Goal: Task Accomplishment & Management: Complete application form

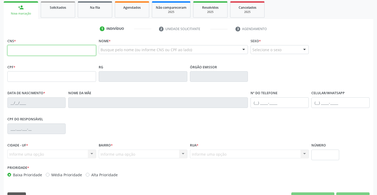
scroll to position [79, 0]
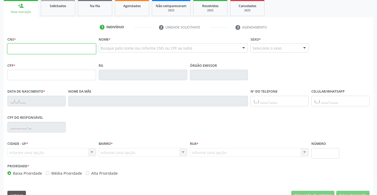
click at [35, 45] on input "text" at bounding box center [51, 49] width 89 height 11
type input "700 0045 8371 9706"
type input "0947557440"
type input "08/07/1975"
type input "(74) 98875-9149"
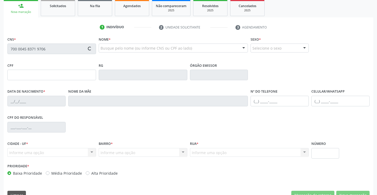
type input "sn"
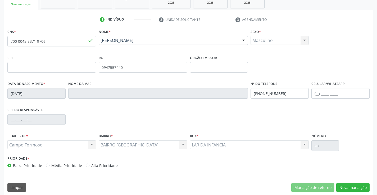
scroll to position [91, 0]
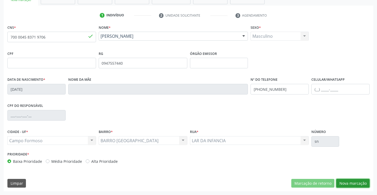
click at [347, 182] on button "Nova marcação" at bounding box center [352, 183] width 33 height 9
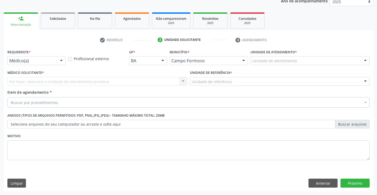
scroll to position [67, 0]
drag, startPoint x: 61, startPoint y: 61, endPoint x: 48, endPoint y: 73, distance: 17.6
click at [60, 61] on div at bounding box center [61, 61] width 8 height 9
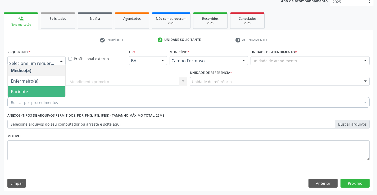
click at [43, 88] on span "Paciente" at bounding box center [37, 91] width 58 height 11
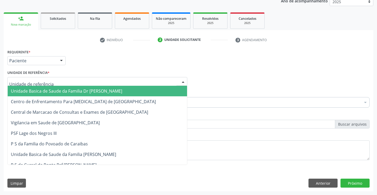
click at [50, 78] on div at bounding box center [97, 81] width 180 height 9
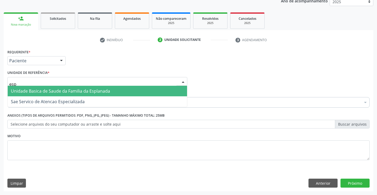
type input "espl"
click at [59, 91] on span "Unidade Basica de Saude da Familia da Esplanada" at bounding box center [60, 91] width 99 height 6
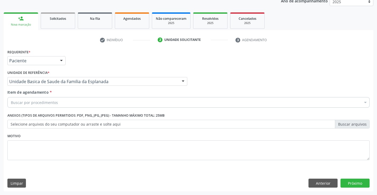
click at [65, 103] on div "Buscar por procedimentos" at bounding box center [188, 102] width 362 height 11
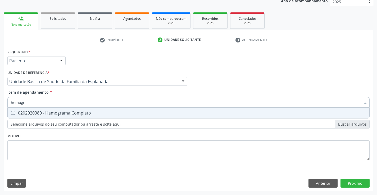
scroll to position [0, 0]
type input "hemogra"
click at [144, 112] on div "0202020380 - Hemograma Completo" at bounding box center [188, 113] width 355 height 4
checkbox Completo "true"
type input "hemogra"
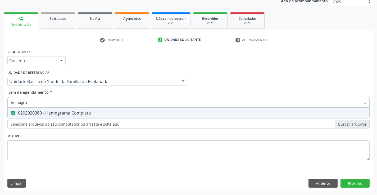
click at [140, 140] on div "Requerente * Paciente Médico(a) Enfermeiro(a) Paciente Nenhum resultado encontr…" at bounding box center [188, 108] width 362 height 120
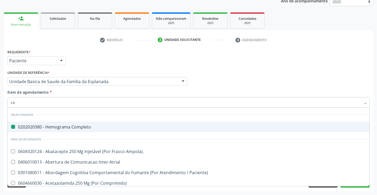
type input "col"
checkbox Completo "false"
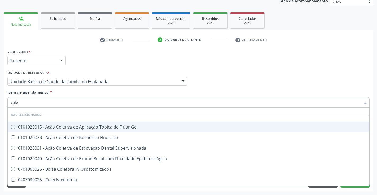
type input "coles"
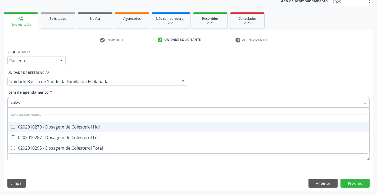
drag, startPoint x: 129, startPoint y: 123, endPoint x: 127, endPoint y: 137, distance: 14.2
click at [129, 123] on span "0202010279 - Dosagem de Colesterol Hdl" at bounding box center [188, 127] width 361 height 11
checkbox Hdl "true"
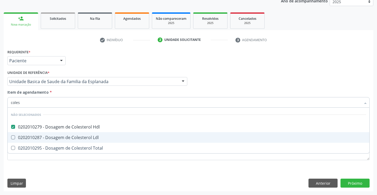
click at [127, 139] on div "0202010287 - Dosagem de Colesterol Ldl" at bounding box center [188, 138] width 355 height 4
checkbox Ldl "true"
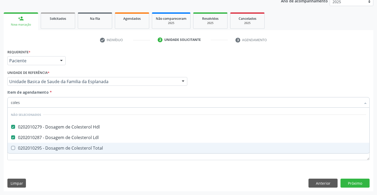
click at [125, 148] on div "0202010295 - Dosagem de Colesterol Total" at bounding box center [188, 148] width 355 height 4
checkbox Total "true"
click at [124, 169] on div "Requerente * Paciente Médico(a) Enfermeiro(a) Paciente Nenhum resultado encontr…" at bounding box center [188, 120] width 369 height 144
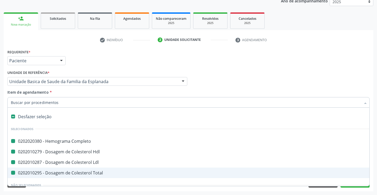
type input "u"
checkbox Completo "false"
checkbox Ldl "false"
checkbox Hdl "false"
checkbox Total "false"
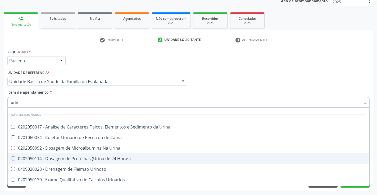
type input "urina"
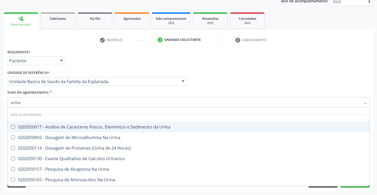
click at [128, 126] on div "0202050017 - Analise de Caracteres Fisicos, Elementos e Sedimento da Urina" at bounding box center [188, 127] width 355 height 4
checkbox Urina "true"
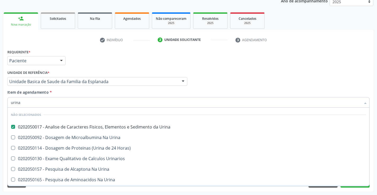
type input "urina"
click at [130, 187] on div "Limpar Anterior Próximo" at bounding box center [188, 183] width 362 height 9
checkbox Horas\) "true"
checkbox Urina "true"
checkbox Urinarios "true"
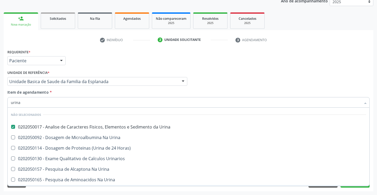
checkbox Urina "true"
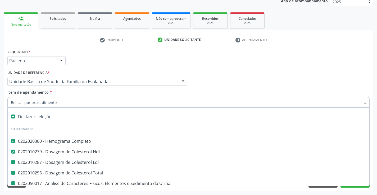
type input "f"
checkbox Ldl "false"
checkbox Total "false"
checkbox Urina "false"
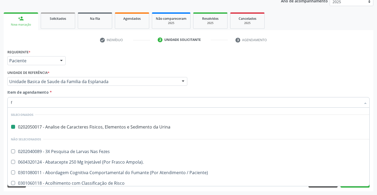
type input "fe"
checkbox Urina "false"
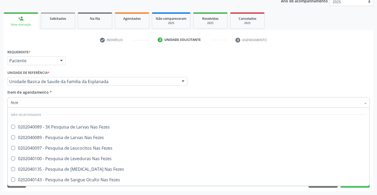
type input "fezes"
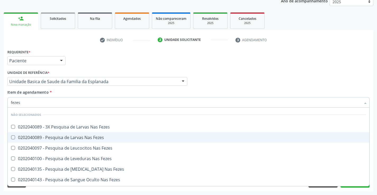
click at [102, 137] on div "0202040089 - Pesquisa de Larvas Nas Fezes" at bounding box center [188, 138] width 355 height 4
checkbox Fezes "true"
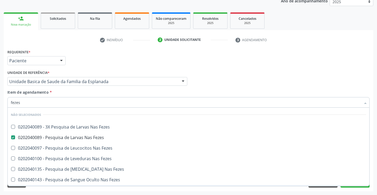
type input "fezes"
click at [116, 192] on div "Acompanhamento Acompanhe a situação das marcações correntes e finalizadas Relat…" at bounding box center [188, 78] width 377 height 233
checkbox Fezes "true"
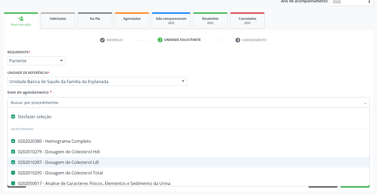
type input "u"
checkbox Total "false"
checkbox Urina "false"
checkbox Fezes "false"
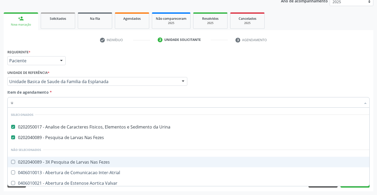
scroll to position [17, 0]
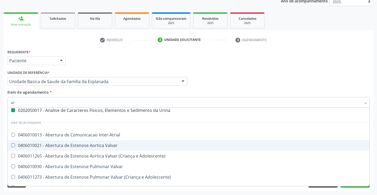
type input "ure"
checkbox Urina "false"
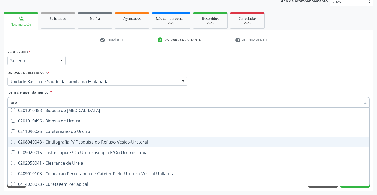
type input "urei"
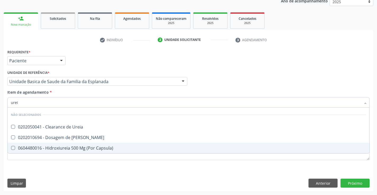
scroll to position [0, 0]
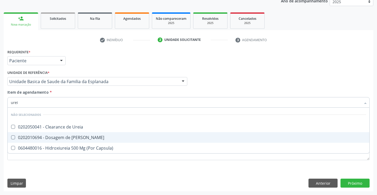
click at [100, 140] on div "0202010694 - Dosagem de [PERSON_NAME]" at bounding box center [188, 138] width 355 height 4
checkbox Ureia "true"
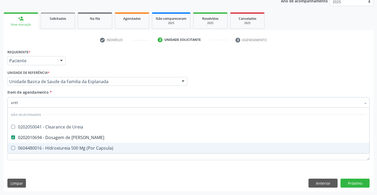
type input "urei"
click at [124, 179] on div "Requerente * Paciente Médico(a) Enfermeiro(a) Paciente Nenhum resultado encontr…" at bounding box center [188, 120] width 369 height 144
checkbox Ureia "true"
checkbox Capsula\) "true"
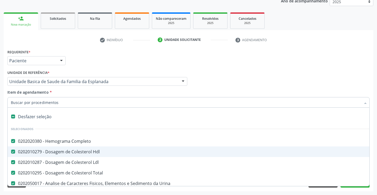
type input "c"
checkbox Ureia "false"
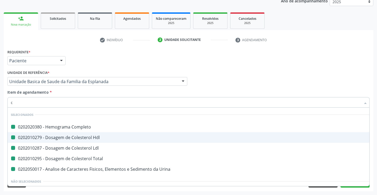
type input "cr"
checkbox Completo "false"
checkbox Ldl "false"
checkbox Hdl "false"
checkbox Total "false"
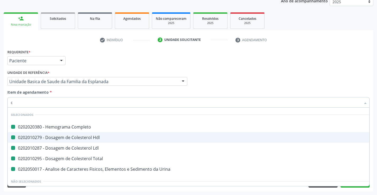
checkbox Urina "false"
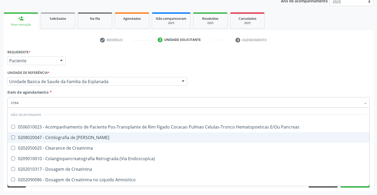
type input "creat"
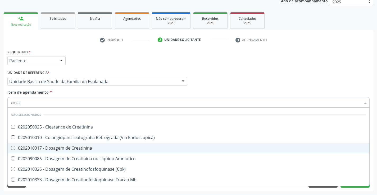
click at [108, 148] on div "0202010317 - Dosagem de Creatinina" at bounding box center [188, 148] width 355 height 4
checkbox Creatinina "true"
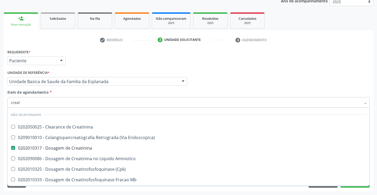
type input "creat"
click at [108, 191] on div "Requerente * Paciente Médico(a) Enfermeiro(a) Paciente Nenhum resultado encontr…" at bounding box center [188, 120] width 369 height 144
checkbox Creatinina "true"
checkbox Endoscopica\) "true"
checkbox Amniotico "true"
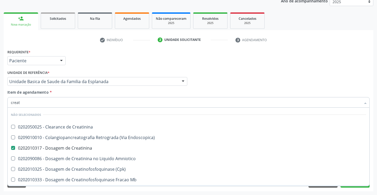
checkbox \(Cpk\) "true"
checkbox Oncologia "true"
checkbox Parcial "true"
checkbox Mb "true"
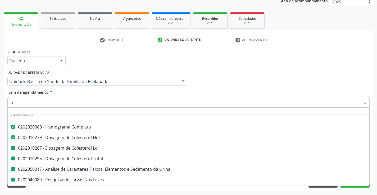
type input "ac"
checkbox Ldl "false"
checkbox Total "false"
checkbox Urina "false"
checkbox Ureia "false"
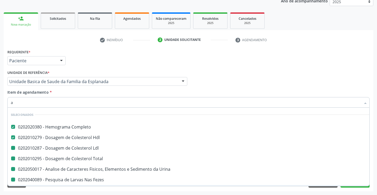
checkbox Creatinina "false"
checkbox Fezes "false"
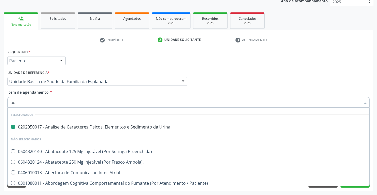
type input "aci"
checkbox Urina "false"
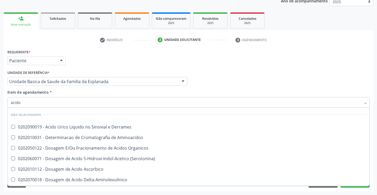
type input "acido u"
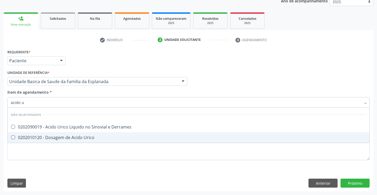
click at [101, 137] on div "0202010120 - Dosagem de Acido Urico" at bounding box center [188, 138] width 355 height 4
checkbox Urico "true"
click at [101, 155] on div "Requerente * Paciente Médico(a) Enfermeiro(a) Paciente Nenhum resultado encontr…" at bounding box center [188, 108] width 362 height 120
checkbox Derrames "true"
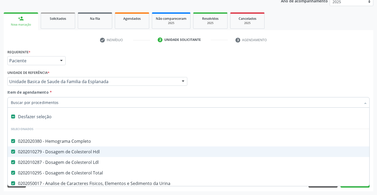
type input "t"
checkbox Creatinina "false"
checkbox Urico "false"
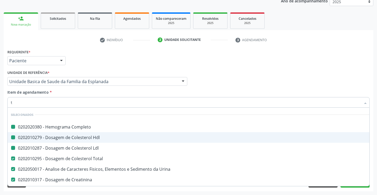
type input "tg"
checkbox Completo "false"
checkbox Hdl "false"
checkbox Ldl "false"
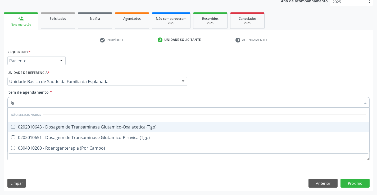
click at [114, 128] on div "0202010643 - Dosagem de Transaminase Glutamico-Oxalacetica (Tgo)" at bounding box center [188, 127] width 355 height 4
checkbox \(Tgo\) "true"
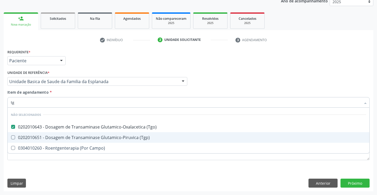
click at [112, 138] on div "0202010651 - Dosagem de Transaminase Glutamico-Piruvica (Tgp)" at bounding box center [188, 138] width 355 height 4
checkbox \(Tgp\) "true"
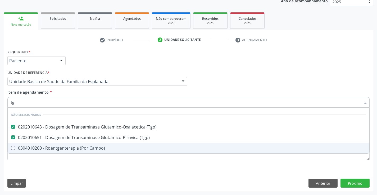
click at [101, 177] on div "Requerente * Paciente Médico(a) Enfermeiro(a) Paciente Nenhum resultado encontr…" at bounding box center [188, 120] width 369 height 144
checkbox Campo\) "true"
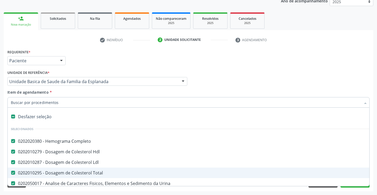
type input "t"
checkbox \(Tgo\) "false"
checkbox \(Tgp\) "false"
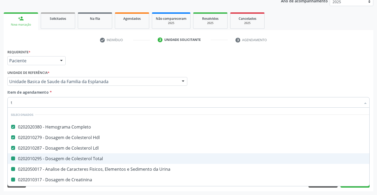
type input "tr"
checkbox Total "false"
checkbox Urina "false"
checkbox Creatinina "false"
checkbox \(Tgo\) "false"
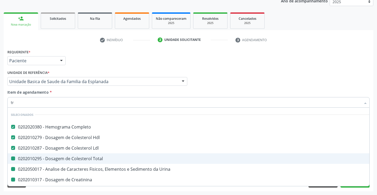
checkbox \(Tgp\) "false"
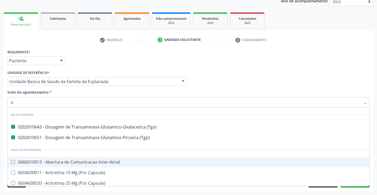
type input "tri"
checkbox \(Tgo\) "false"
checkbox \(Tgp\) "false"
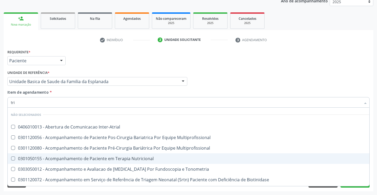
type input "trig"
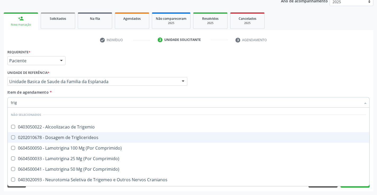
click at [98, 138] on div "0202010678 - Dosagem de Triglicerideos" at bounding box center [188, 138] width 355 height 4
checkbox Triglicerideos "true"
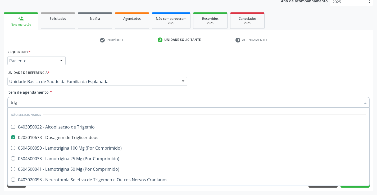
click at [105, 192] on div "Acompanhamento Acompanhe a situação das marcações correntes e finalizadas Relat…" at bounding box center [188, 78] width 377 height 233
checkbox Trigemio "true"
checkbox Comprimido\) "true"
checkbox Cranianos "true"
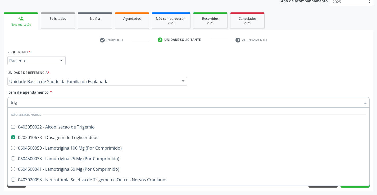
checkbox Espinal "true"
checkbox Comprimido\) "true"
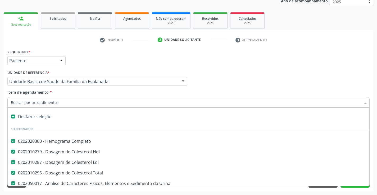
type input "g"
checkbox Triglicerideos "false"
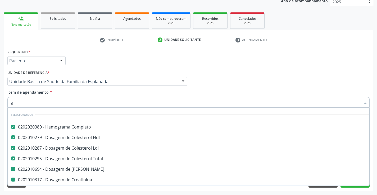
type input "gl"
checkbox Ureia "false"
checkbox Creatinina "false"
checkbox Urico "false"
checkbox \(Tgo\) "false"
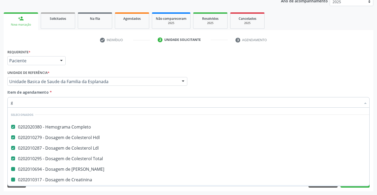
checkbox \(Tgp\) "false"
checkbox Triglicerideos "false"
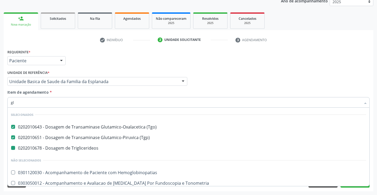
type input "gli"
checkbox Triglicerideos "false"
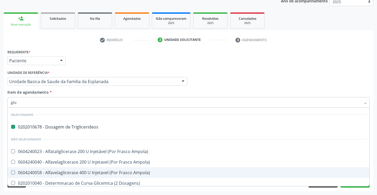
type input "glico"
checkbox Triglicerideos "false"
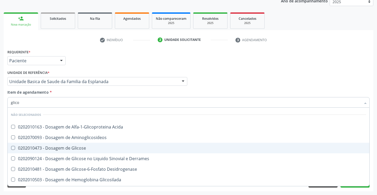
click at [104, 147] on div "0202010473 - Dosagem de Glicose" at bounding box center [188, 148] width 355 height 4
checkbox Glicose "true"
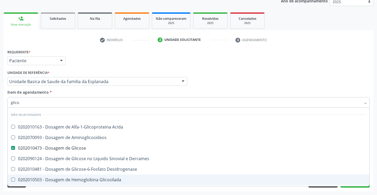
click at [115, 190] on div "Requerente * Paciente Médico(a) Enfermeiro(a) Paciente Nenhum resultado encontr…" at bounding box center [188, 120] width 369 height 144
checkbox Acida "true"
checkbox Desidrogenase "true"
checkbox Glicosilada "true"
checkbox Quantitativa "true"
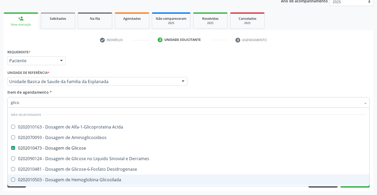
checkbox Urina "true"
checkbox Glicose "true"
checkbox Derrames "true"
checkbox Aminoglicosideos "true"
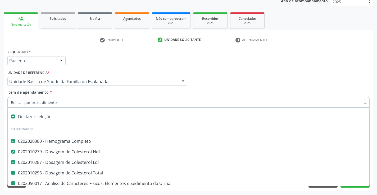
type input "v"
checkbox Urina "false"
checkbox Fezes "false"
checkbox Ureia "false"
checkbox Creatinina "false"
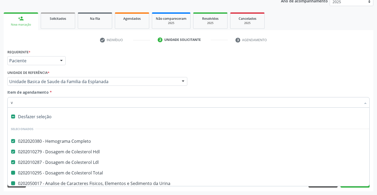
checkbox Urico "false"
checkbox Total "false"
checkbox \(Tgo\) "false"
checkbox \(Tgp\) "false"
checkbox Triglicerideos "false"
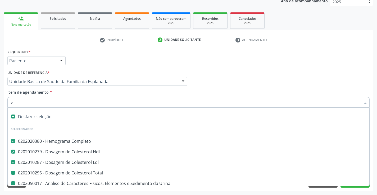
checkbox Glicose "false"
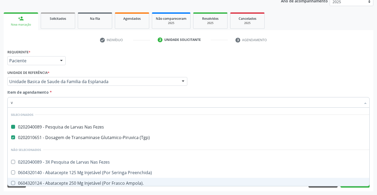
type input "vh"
checkbox Fezes "false"
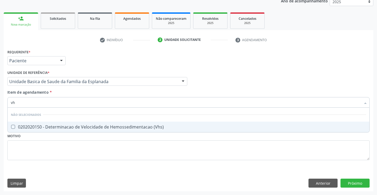
type input "vhs"
click at [124, 127] on div "0202020150 - Determinacao de Velocidade de Hemossedimentacao (Vhs)" at bounding box center [188, 127] width 355 height 4
checkbox \(Vhs\) "true"
click at [119, 148] on div "Requerente * Paciente Médico(a) Enfermeiro(a) Paciente Nenhum resultado encontr…" at bounding box center [188, 108] width 362 height 120
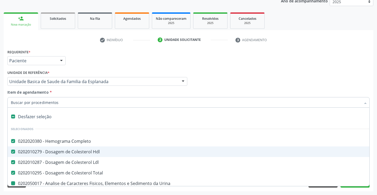
type input "p"
checkbox Urina "false"
checkbox Fezes "false"
checkbox Ureia "false"
checkbox Creatinina "false"
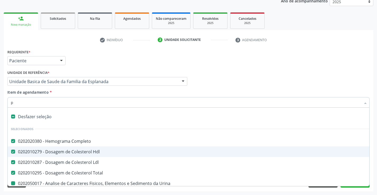
checkbox Urico "false"
checkbox \(Tgo\) "false"
checkbox \(Tgp\) "false"
checkbox Triglicerideos "false"
checkbox Glicose "false"
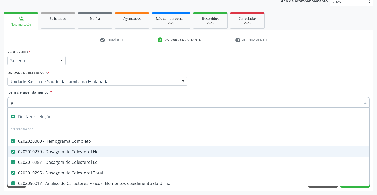
checkbox \(Vhs\) "false"
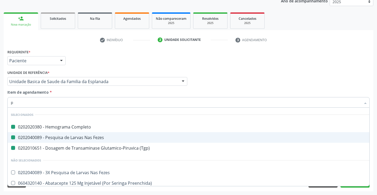
type input "pr"
checkbox Completo "false"
checkbox Fezes "false"
checkbox \(Tgp\) "false"
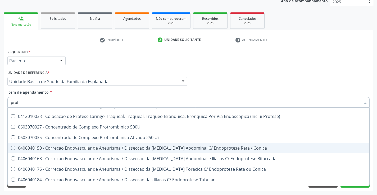
scroll to position [79, 0]
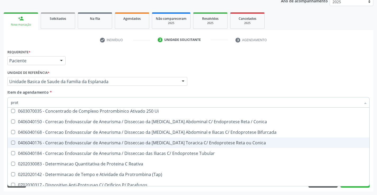
type input "prote"
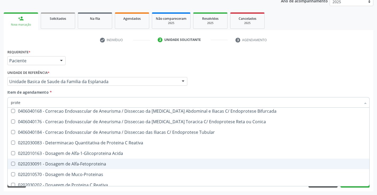
scroll to position [106, 0]
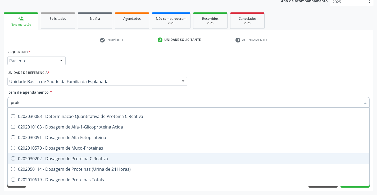
click at [116, 161] on div "0202030202 - Dosagem de Proteina C Reativa" at bounding box center [188, 159] width 355 height 4
checkbox Reativa "true"
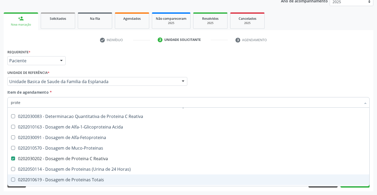
click at [119, 190] on div "Requerente * Paciente Médico(a) Enfermeiro(a) Paciente Nenhum resultado encontr…" at bounding box center [188, 120] width 369 height 144
checkbox Placa "true"
checkbox Comprimido\) "true"
checkbox Biliar "true"
checkbox Protese\) "true"
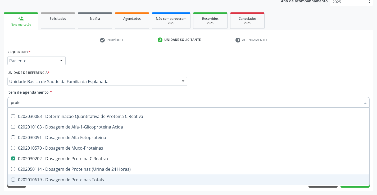
checkbox Conica "true"
checkbox Bifurcada "true"
checkbox Conica "true"
checkbox Tubular "true"
checkbox Reativa "true"
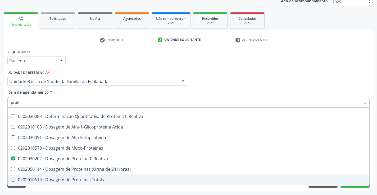
checkbox Acida "true"
checkbox Alfa-Fetoproteina "true"
checkbox Muco-Proteinas "true"
checkbox Horas\) "true"
checkbox Prótese\) "true"
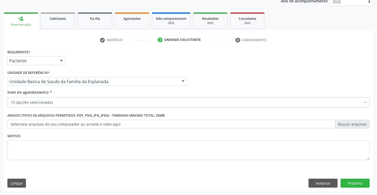
scroll to position [126, 0]
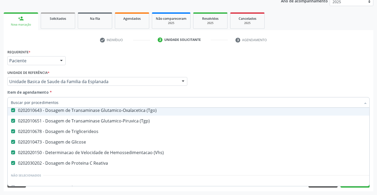
click at [224, 192] on div "Acompanhamento Acompanhe a situação das marcações correntes e finalizadas Relat…" at bounding box center [188, 78] width 377 height 233
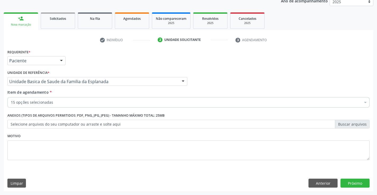
scroll to position [0, 0]
click at [353, 182] on button "Próximo" at bounding box center [354, 183] width 29 height 9
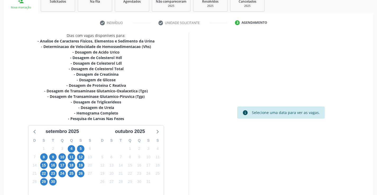
scroll to position [93, 0]
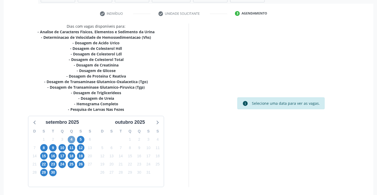
click at [71, 139] on span "4" at bounding box center [71, 139] width 7 height 7
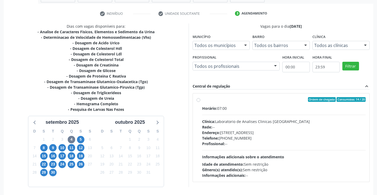
click at [202, 102] on label "Ordem de chegada Consumidos: 14 / 20 Horário: 07:00 Clínica: Laboratorio de Ana…" at bounding box center [284, 137] width 164 height 81
click at [198, 102] on input "Ordem de chegada Consumidos: 14 / 20 Horário: 07:00 Clínica: Laboratorio de Ana…" at bounding box center [198, 99] width 4 height 5
radio input "true"
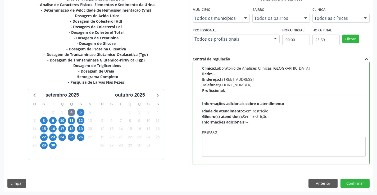
scroll to position [121, 0]
click at [355, 183] on button "Confirmar" at bounding box center [354, 183] width 29 height 9
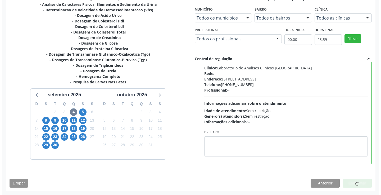
scroll to position [0, 0]
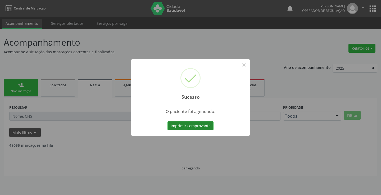
click at [195, 126] on button "Imprimir comprovante" at bounding box center [190, 126] width 46 height 9
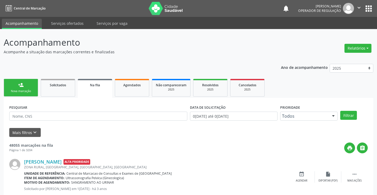
click at [31, 89] on div "Nova marcação" at bounding box center [21, 91] width 26 height 4
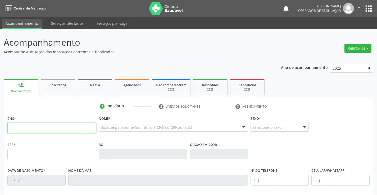
click at [20, 127] on input "text" at bounding box center [51, 128] width 89 height 11
type input "704 5073 1326 8915"
type input "1135232547"
type input "0[DATE]"
type input "[PHONE_NUMBER]"
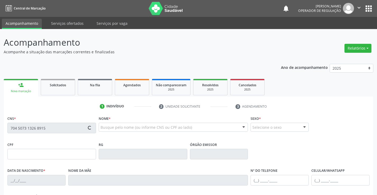
type input "[PHONE_NUMBER]"
type input "sn"
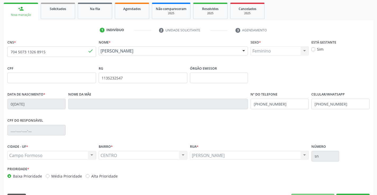
scroll to position [79, 0]
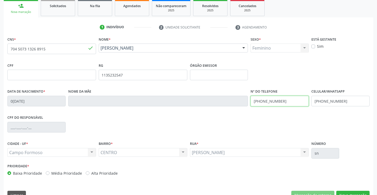
click at [285, 103] on input "[PHONE_NUMBER]" at bounding box center [279, 101] width 58 height 11
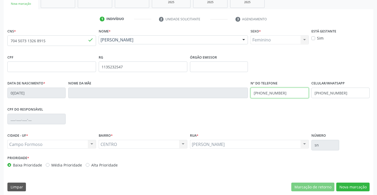
scroll to position [91, 0]
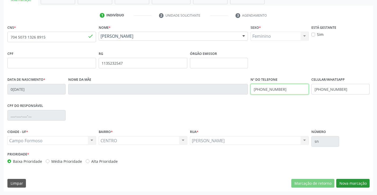
type input "[PHONE_NUMBER]"
click at [344, 184] on button "Nova marcação" at bounding box center [352, 183] width 33 height 9
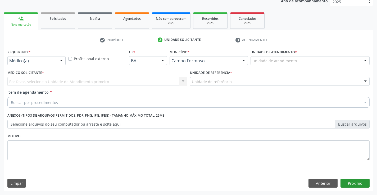
scroll to position [67, 0]
click at [57, 58] on div at bounding box center [61, 61] width 8 height 9
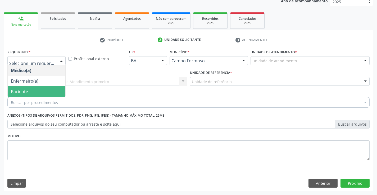
click at [51, 93] on span "Paciente" at bounding box center [37, 91] width 58 height 11
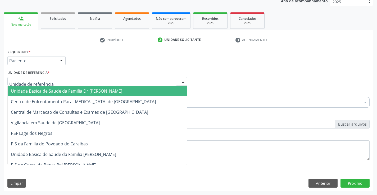
click at [58, 81] on div at bounding box center [97, 81] width 180 height 9
click at [60, 91] on span "Unidade Basica de Saude da Familia Dr [PERSON_NAME]" at bounding box center [66, 91] width 111 height 6
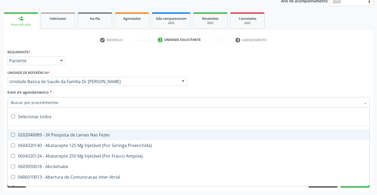
click at [60, 103] on div at bounding box center [188, 102] width 362 height 11
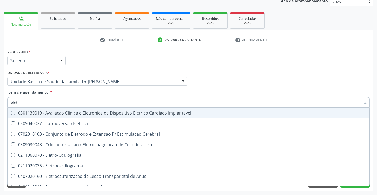
type input "eletro"
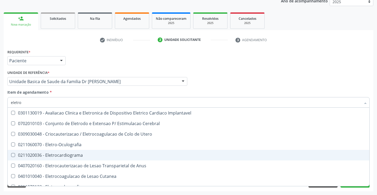
click at [52, 154] on div "0211020036 - Eletrocardiograma" at bounding box center [188, 155] width 355 height 4
checkbox Eletrocardiograma "true"
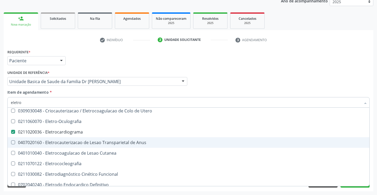
scroll to position [106, 0]
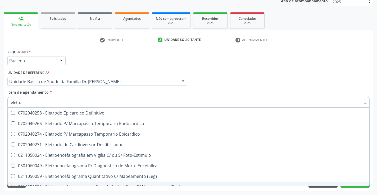
click at [152, 194] on div "Acompanhamento Acompanhe a situação das marcações correntes e finalizadas Relat…" at bounding box center [188, 78] width 377 height 233
checkbox Cerebral "true"
checkbox Eletrocardiograma "false"
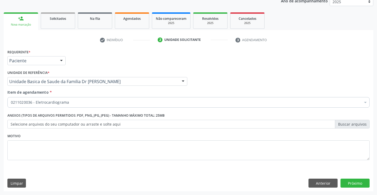
scroll to position [0, 0]
click at [354, 185] on button "Próximo" at bounding box center [354, 183] width 29 height 9
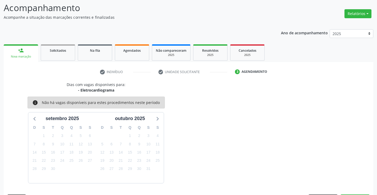
scroll to position [50, 0]
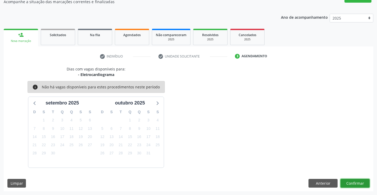
click at [349, 182] on button "Confirmar" at bounding box center [354, 183] width 29 height 9
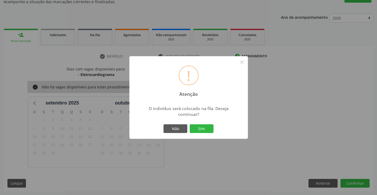
drag, startPoint x: 204, startPoint y: 126, endPoint x: 199, endPoint y: 127, distance: 5.8
click at [204, 126] on button "Sim" at bounding box center [202, 129] width 24 height 9
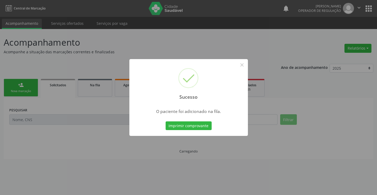
scroll to position [0, 0]
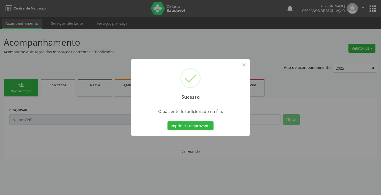
click at [199, 127] on button "Imprimir comprovante" at bounding box center [190, 126] width 46 height 9
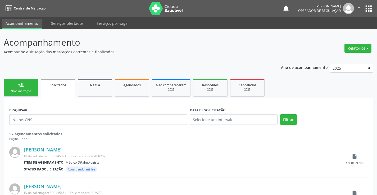
click at [30, 89] on link "person_add Nova marcação" at bounding box center [21, 88] width 34 height 18
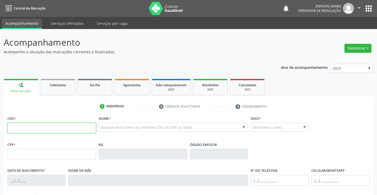
click at [46, 129] on input "text" at bounding box center [51, 128] width 89 height 11
click at [43, 131] on input "700 7" at bounding box center [51, 128] width 89 height 11
type input "700 7089 2528 1978"
type input "26/10/1979"
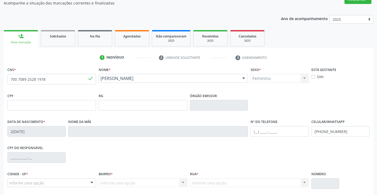
scroll to position [53, 0]
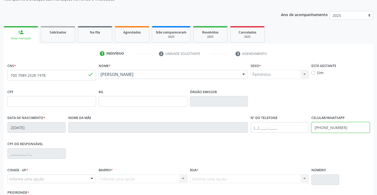
click at [341, 127] on input "(74) 98431-2164" at bounding box center [340, 127] width 58 height 11
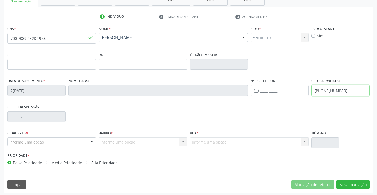
scroll to position [91, 0]
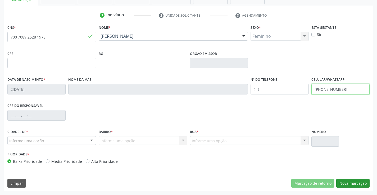
type input "(74) 98857-9078"
click at [360, 182] on button "Nova marcação" at bounding box center [352, 183] width 33 height 9
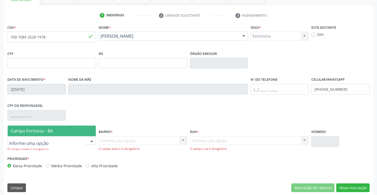
click at [91, 141] on div at bounding box center [92, 141] width 8 height 9
click at [66, 128] on span "Campo Formoso - BA" at bounding box center [52, 131] width 88 height 11
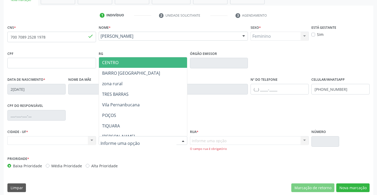
click at [182, 140] on div at bounding box center [183, 141] width 8 height 9
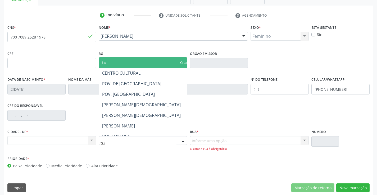
type input "tui"
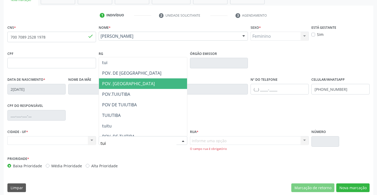
click at [131, 82] on span "POV. [GEOGRAPHIC_DATA]" at bounding box center [143, 84] width 88 height 11
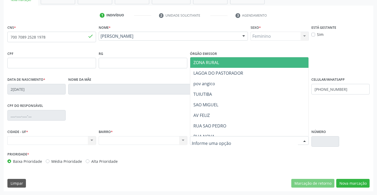
click at [228, 141] on div at bounding box center [249, 140] width 119 height 9
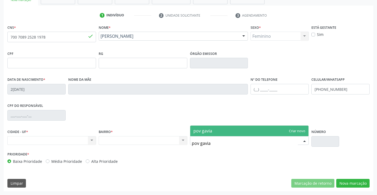
type input "pov gaviao"
click at [232, 134] on span "pov gaviao" at bounding box center [249, 131] width 118 height 11
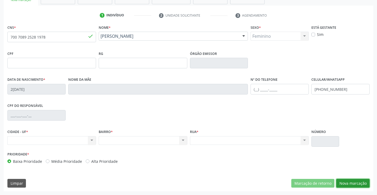
click at [358, 184] on button "Nova marcação" at bounding box center [352, 183] width 33 height 9
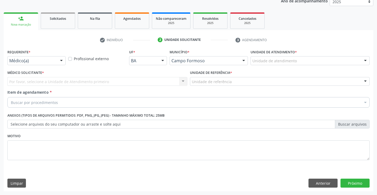
scroll to position [67, 0]
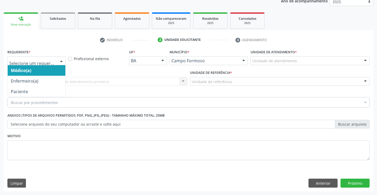
click at [59, 62] on div at bounding box center [61, 61] width 8 height 9
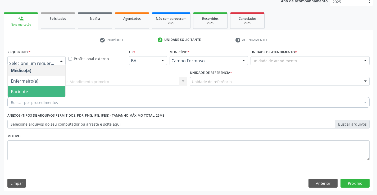
click at [45, 94] on span "Paciente" at bounding box center [37, 91] width 58 height 11
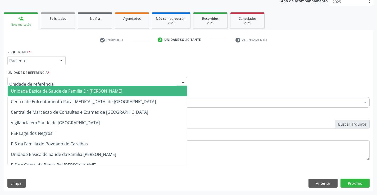
click at [51, 81] on div at bounding box center [97, 81] width 180 height 9
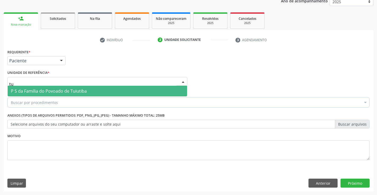
type input "tui"
click at [53, 90] on span "P S da Familia do Povoado de Tuiutiba" at bounding box center [49, 91] width 76 height 6
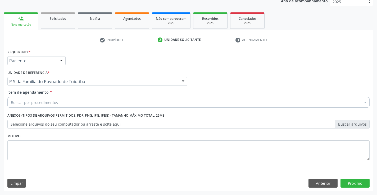
click at [59, 103] on div "Buscar por procedimentos" at bounding box center [188, 102] width 362 height 11
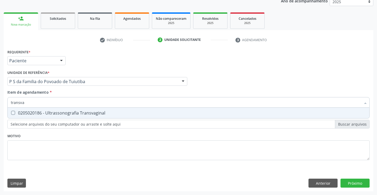
type input "transvag"
click at [69, 115] on div "0205020186 - Ultrassonografia Transvaginal" at bounding box center [188, 113] width 355 height 4
checkbox Transvaginal "true"
click at [79, 145] on div "Requerente * Paciente Médico(a) Enfermeiro(a) Paciente Nenhum resultado encontr…" at bounding box center [188, 108] width 362 height 120
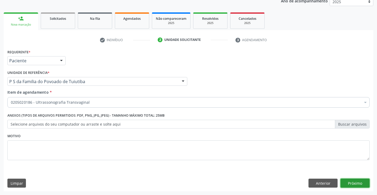
click at [364, 184] on button "Próximo" at bounding box center [354, 183] width 29 height 9
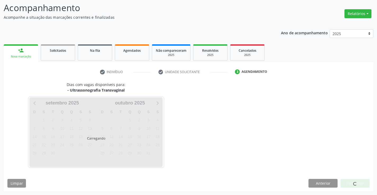
scroll to position [35, 0]
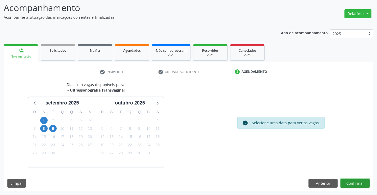
click at [364, 184] on button "Confirmar" at bounding box center [354, 183] width 29 height 9
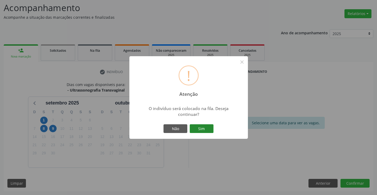
click at [202, 129] on button "Sim" at bounding box center [202, 129] width 24 height 9
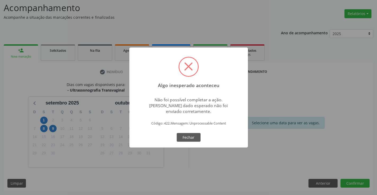
click at [316, 184] on div "Algo inesperado aconteceu × Não foi possível completar a ação. Algum dado esper…" at bounding box center [188, 97] width 377 height 195
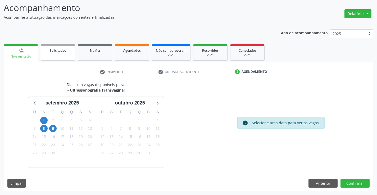
click at [55, 52] on span "Solicitados" at bounding box center [58, 50] width 16 height 4
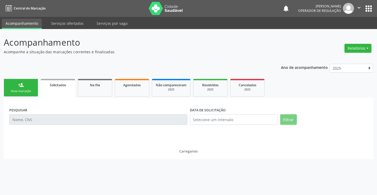
scroll to position [0, 0]
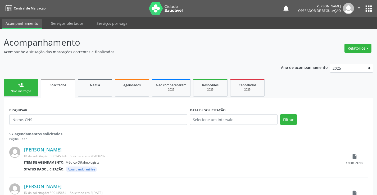
click at [32, 86] on link "person_add Nova marcação" at bounding box center [21, 88] width 34 height 18
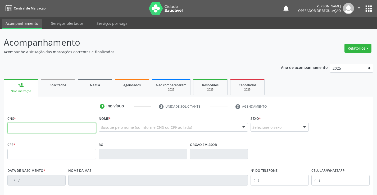
click at [23, 131] on input "text" at bounding box center [51, 128] width 89 height 11
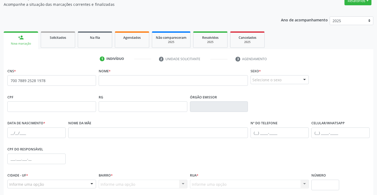
scroll to position [53, 0]
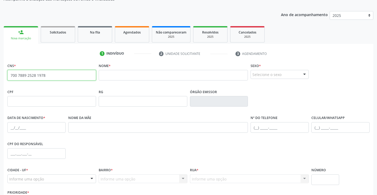
click at [54, 76] on input "700 7889 2528 1978" at bounding box center [51, 75] width 89 height 11
type input "7"
type input "700 7089 2528 1978"
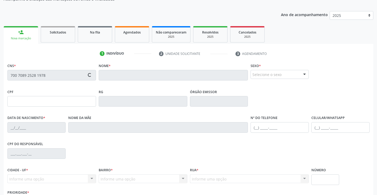
type input "26/10/1979"
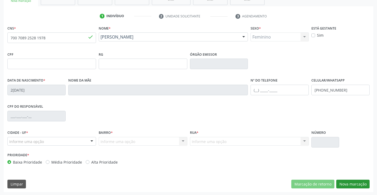
scroll to position [91, 0]
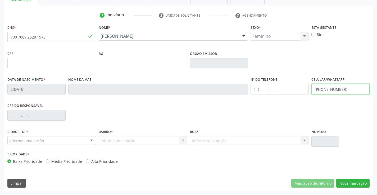
click at [356, 90] on input "(74) 98431-2164" at bounding box center [340, 89] width 58 height 11
type input "(74) 98857-9078"
click at [356, 184] on button "Nova marcação" at bounding box center [352, 183] width 33 height 9
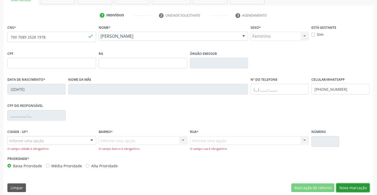
click at [343, 189] on button "Nova marcação" at bounding box center [352, 188] width 33 height 9
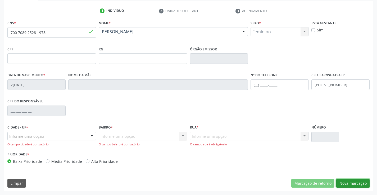
click at [351, 181] on button "Nova marcação" at bounding box center [352, 183] width 33 height 9
click at [347, 182] on button "Nova marcação" at bounding box center [352, 183] width 33 height 9
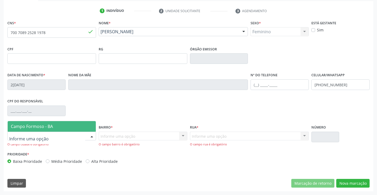
click at [45, 124] on span "Campo Formoso - BA" at bounding box center [32, 127] width 42 height 6
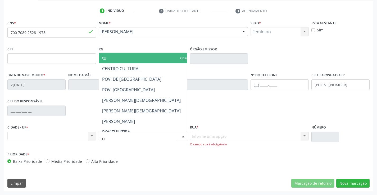
type input "tui"
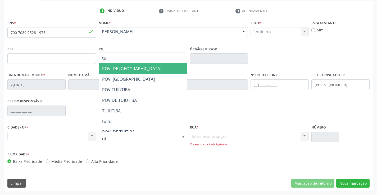
click at [145, 70] on span "POV. DE [GEOGRAPHIC_DATA]" at bounding box center [143, 68] width 88 height 11
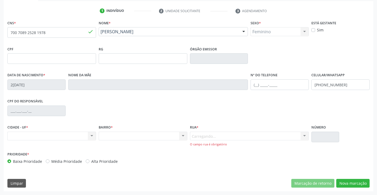
scroll to position [91, 0]
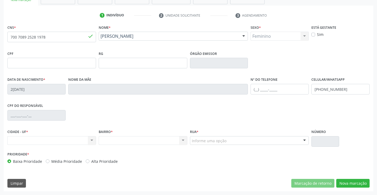
click at [216, 136] on div "Rua * Informe uma opção ZONA RURAL RECANTO DA GANGORRA RUA SÃO PEDRO MANDACARU …" at bounding box center [249, 136] width 119 height 17
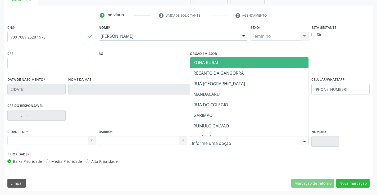
click at [237, 63] on span "ZONA RURAL" at bounding box center [249, 62] width 118 height 11
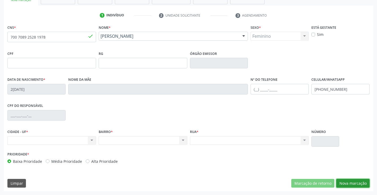
click at [352, 183] on button "Nova marcação" at bounding box center [352, 183] width 33 height 9
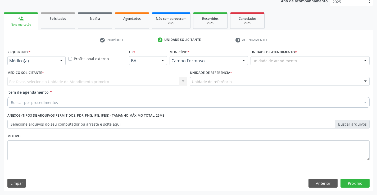
scroll to position [67, 0]
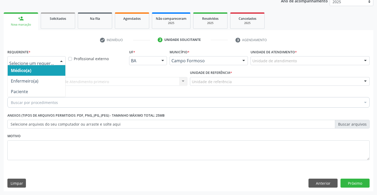
click at [44, 57] on div at bounding box center [36, 60] width 58 height 9
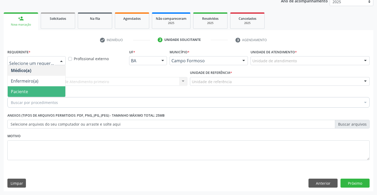
click at [35, 90] on span "Paciente" at bounding box center [37, 91] width 58 height 11
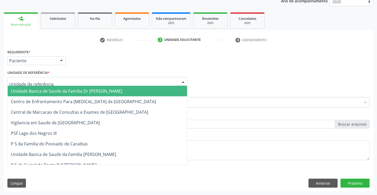
click at [39, 91] on span "Unidade Basica de Saude da Familia Dr [PERSON_NAME]" at bounding box center [66, 91] width 111 height 6
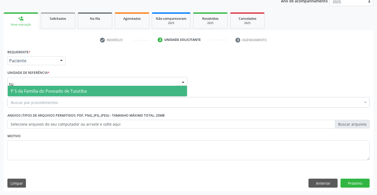
type input "tui"
click at [116, 91] on span "P S da Familia do Povoado de Tuiutiba" at bounding box center [97, 91] width 179 height 11
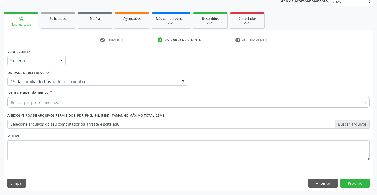
click at [73, 104] on div "Buscar por procedimentos" at bounding box center [188, 102] width 362 height 11
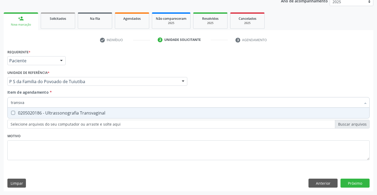
type input "transvag"
click at [74, 112] on div "0205020186 - Ultrassonografia Transvaginal" at bounding box center [188, 113] width 355 height 4
checkbox Transvaginal "true"
click at [78, 136] on div "Requerente * Paciente Médico(a) Enfermeiro(a) Paciente Nenhum resultado encontr…" at bounding box center [188, 108] width 362 height 120
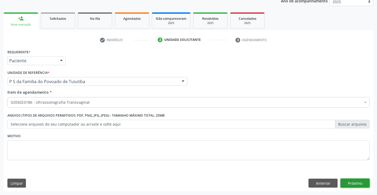
click at [345, 181] on button "Próximo" at bounding box center [354, 183] width 29 height 9
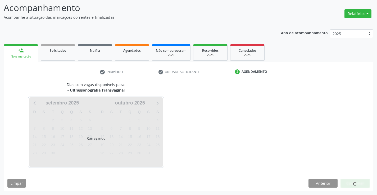
scroll to position [35, 0]
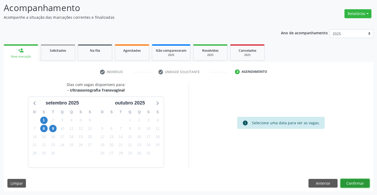
click at [343, 182] on button "Confirmar" at bounding box center [354, 183] width 29 height 9
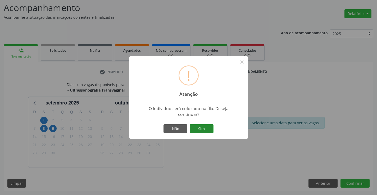
click at [204, 129] on button "Sim" at bounding box center [202, 129] width 24 height 9
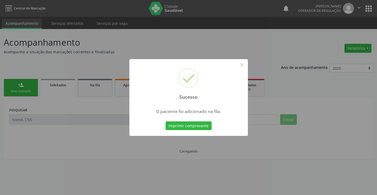
scroll to position [0, 0]
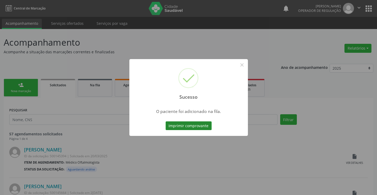
click at [204, 122] on button "Imprimir comprovante" at bounding box center [189, 126] width 46 height 9
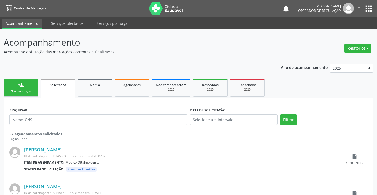
click at [35, 87] on link "person_add Nova marcação" at bounding box center [21, 88] width 34 height 18
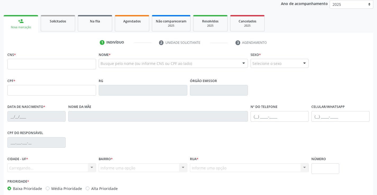
scroll to position [79, 0]
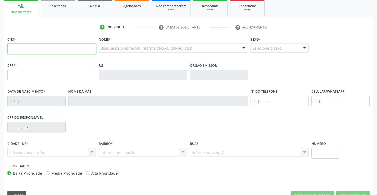
click at [23, 50] on input "text" at bounding box center [51, 49] width 89 height 11
type input "700 7089 2528 1978"
type input "0979518202"
type input "26/10/1979"
type input "(74) 98857-9078"
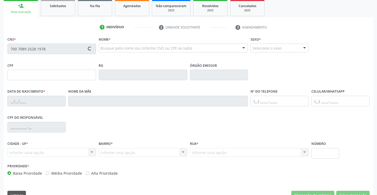
type input "004.216.985-27"
type input "S/N"
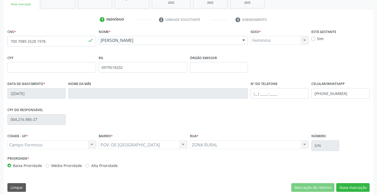
scroll to position [91, 0]
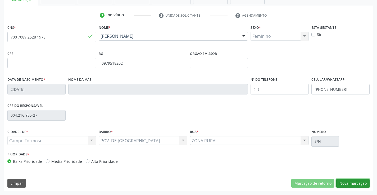
click at [356, 179] on button "Nova marcação" at bounding box center [352, 183] width 33 height 9
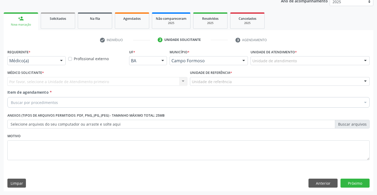
scroll to position [67, 0]
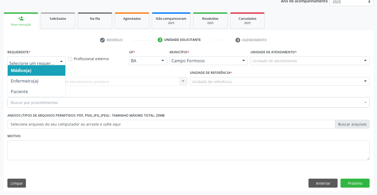
click at [58, 59] on div at bounding box center [61, 61] width 8 height 9
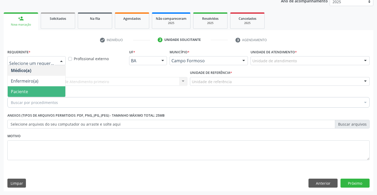
click at [49, 94] on span "Paciente" at bounding box center [37, 91] width 58 height 11
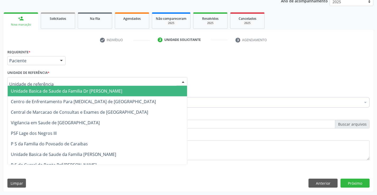
click at [73, 81] on div at bounding box center [97, 81] width 180 height 9
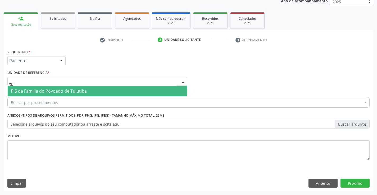
type input "tui"
click at [81, 94] on span "P S da Familia do Povoado de Tuiutiba" at bounding box center [49, 91] width 76 height 6
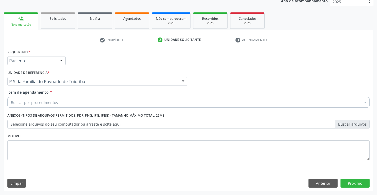
click at [69, 106] on div "Buscar por procedimentos" at bounding box center [188, 102] width 362 height 11
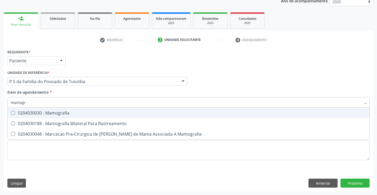
type input "mamogra"
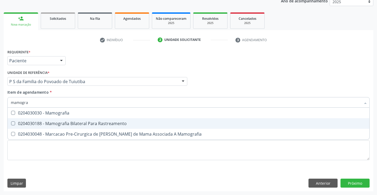
click at [76, 123] on div "0204030188 - Mamografia Bilateral Para Rastreamento" at bounding box center [188, 124] width 355 height 4
checkbox Rastreamento "true"
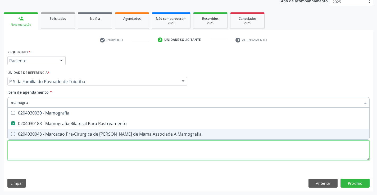
click at [81, 150] on div "Requerente * Paciente Médico(a) Enfermeiro(a) Paciente Nenhum resultado encontr…" at bounding box center [188, 108] width 362 height 120
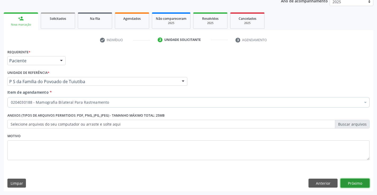
click at [350, 185] on button "Próximo" at bounding box center [354, 183] width 29 height 9
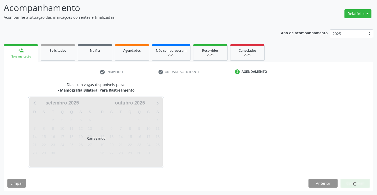
scroll to position [35, 0]
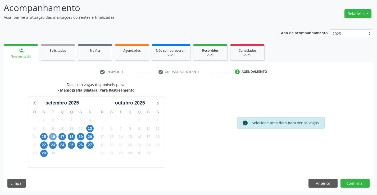
click at [52, 137] on span "16" at bounding box center [52, 136] width 7 height 7
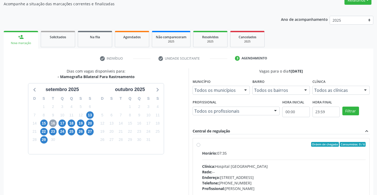
scroll to position [61, 0]
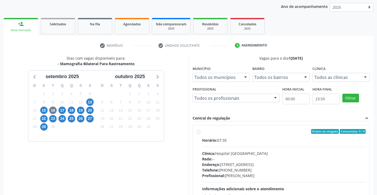
click at [202, 133] on label "Ordem de chegada Consumidos: 0 / 6 Horário: 07:35 Clínica: Hospital Sao Francis…" at bounding box center [284, 169] width 164 height 81
click at [198, 133] on input "Ordem de chegada Consumidos: 0 / 6 Horário: 07:35 Clínica: Hospital Sao Francis…" at bounding box center [198, 131] width 4 height 5
radio input "true"
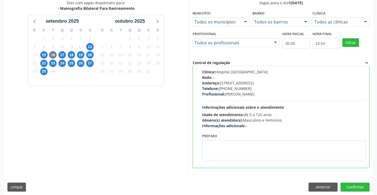
scroll to position [121, 0]
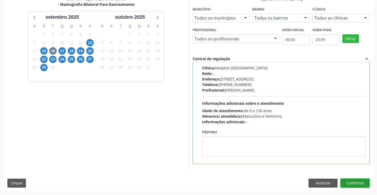
click at [354, 182] on button "Confirmar" at bounding box center [354, 183] width 29 height 9
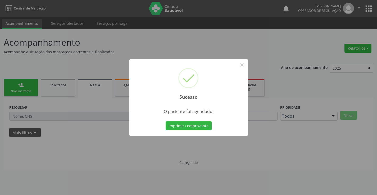
scroll to position [0, 0]
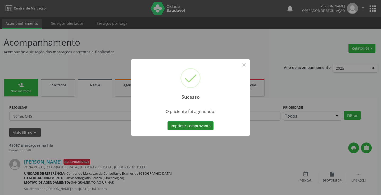
click at [204, 125] on button "Imprimir comprovante" at bounding box center [190, 126] width 46 height 9
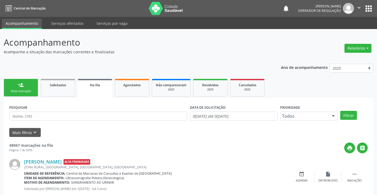
click at [36, 91] on link "person_add Nova marcação" at bounding box center [21, 88] width 34 height 18
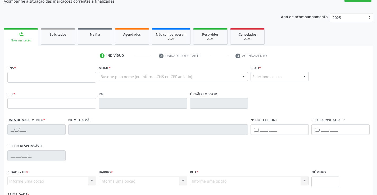
scroll to position [53, 0]
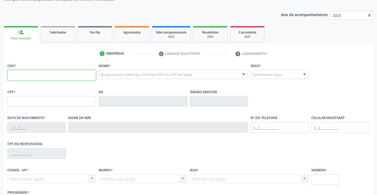
click at [31, 76] on input "text" at bounding box center [51, 75] width 89 height 11
type input "700 9079 5890 9590"
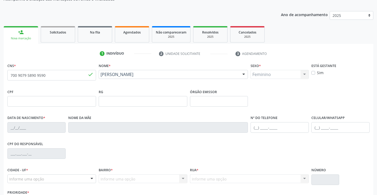
type input "5592910"
type input "28/08/1967"
type input "(74) 99118-7622"
type input "(74) 98829-0584"
type input "SN"
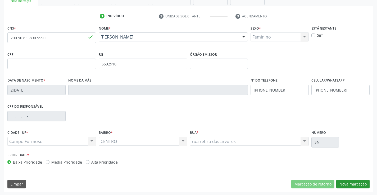
scroll to position [91, 0]
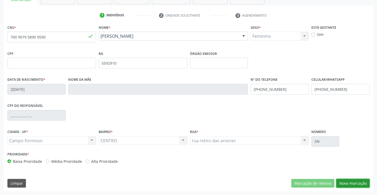
click at [356, 184] on button "Nova marcação" at bounding box center [352, 183] width 33 height 9
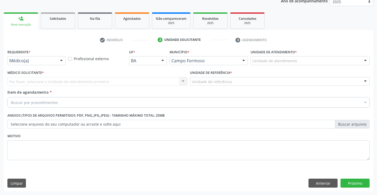
click at [61, 60] on div at bounding box center [61, 61] width 8 height 9
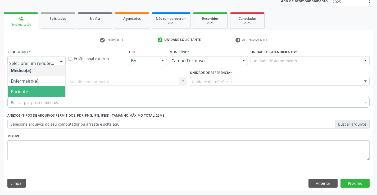
click at [33, 93] on span "Paciente" at bounding box center [37, 91] width 58 height 11
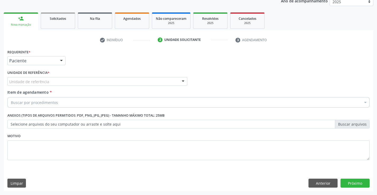
click at [54, 81] on div "Unidade de referência" at bounding box center [97, 81] width 180 height 9
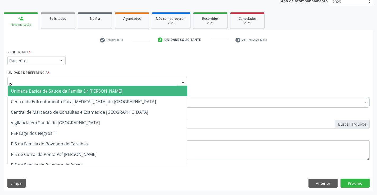
type input "po"
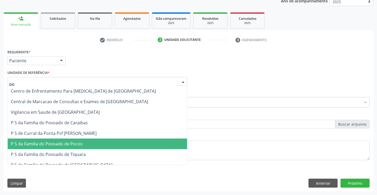
click at [54, 145] on span "P S da Familia do Povoado de Pocos" at bounding box center [47, 144] width 72 height 6
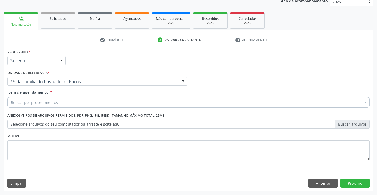
click at [65, 104] on div "Buscar por procedimentos" at bounding box center [188, 102] width 362 height 11
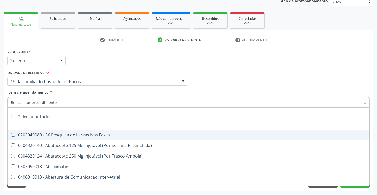
click at [65, 104] on input "Item de agendamento *" at bounding box center [186, 102] width 350 height 11
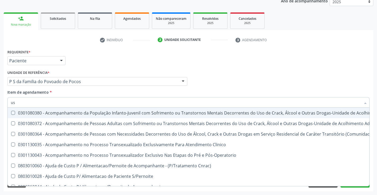
type input "usg"
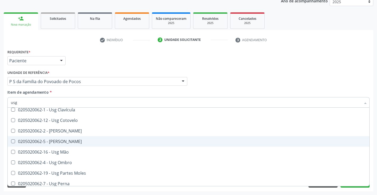
scroll to position [53, 0]
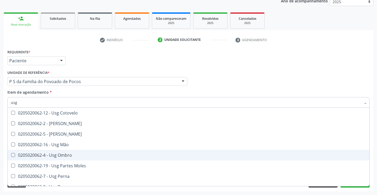
click at [75, 156] on div "0205020062-4 - Usg Ombro" at bounding box center [188, 155] width 355 height 4
checkbox Ombro "true"
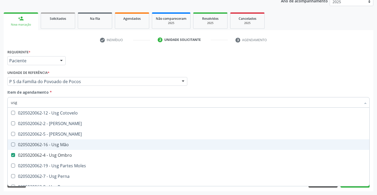
click at [70, 144] on div "0205020062-16 - Usg Mão" at bounding box center [188, 145] width 355 height 4
checkbox Mão "true"
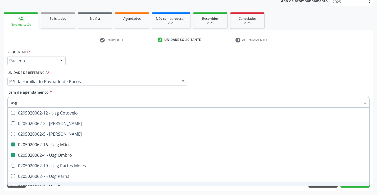
click at [96, 191] on div "Requerente * Paciente Médico(a) Enfermeiro(a) Paciente Nenhum resultado encontr…" at bounding box center [188, 120] width 369 height 144
checkbox Braço "true"
checkbox Calcanhar "true"
checkbox Mão "false"
checkbox Ombro "false"
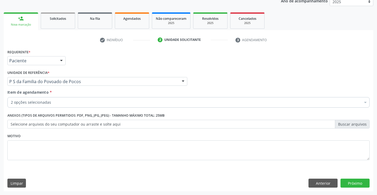
scroll to position [0, 0]
click at [348, 183] on button "Próximo" at bounding box center [354, 183] width 29 height 9
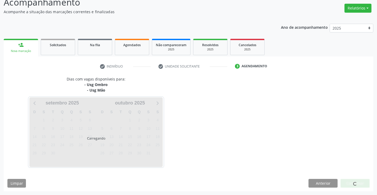
scroll to position [40, 0]
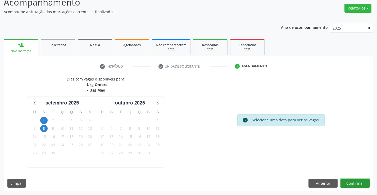
click at [358, 182] on button "Confirmar" at bounding box center [354, 183] width 29 height 9
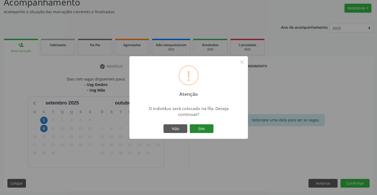
click at [205, 130] on button "Sim" at bounding box center [202, 129] width 24 height 9
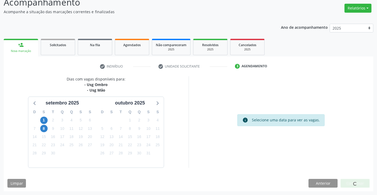
scroll to position [0, 0]
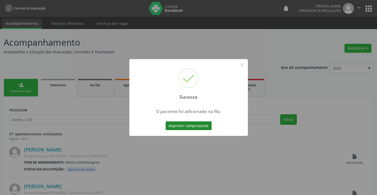
click at [197, 123] on button "Imprimir comprovante" at bounding box center [189, 126] width 46 height 9
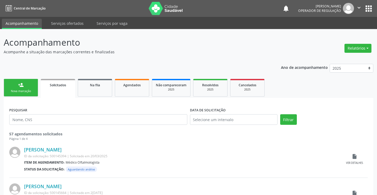
click at [34, 93] on link "person_add Nova marcação" at bounding box center [21, 88] width 34 height 18
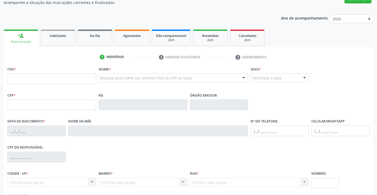
scroll to position [53, 0]
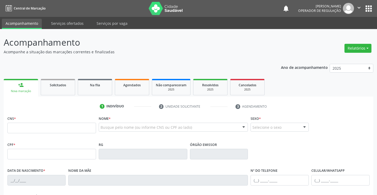
scroll to position [53, 0]
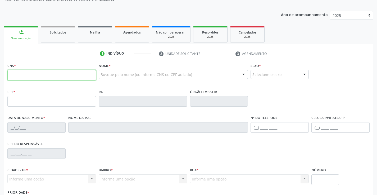
click at [32, 74] on input "text" at bounding box center [51, 75] width 89 height 11
type input "706 8037 8643 3522"
type input "1579741622"
type input "25/04/1991"
type input "(74) 99996-5762"
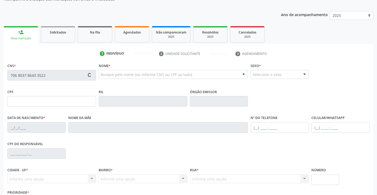
type input "S/N"
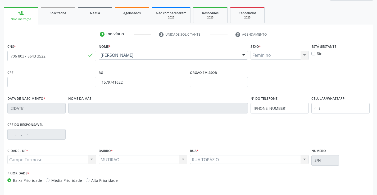
scroll to position [91, 0]
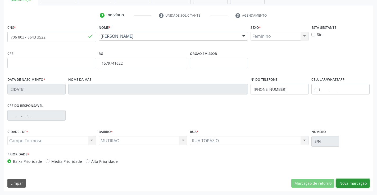
click at [353, 183] on button "Nova marcação" at bounding box center [352, 183] width 33 height 9
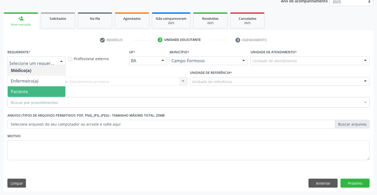
click at [41, 93] on span "Paciente" at bounding box center [37, 91] width 58 height 11
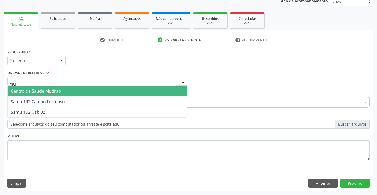
type input "mut"
click at [48, 89] on span "Centro de Saude Mutirao" at bounding box center [36, 91] width 50 height 6
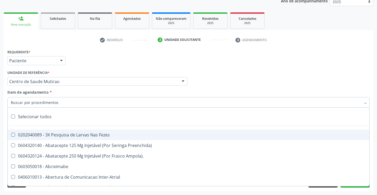
click at [61, 104] on input "Item de agendamento *" at bounding box center [186, 102] width 350 height 11
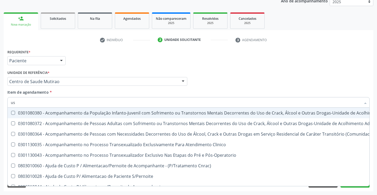
type input "usg"
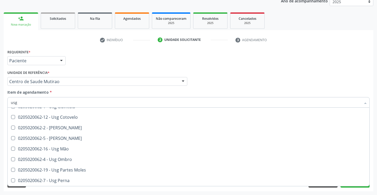
scroll to position [53, 0]
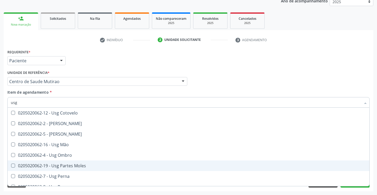
click at [69, 166] on div "0205020062-19 - Usg Partes Moles" at bounding box center [188, 166] width 355 height 4
checkbox Moles "true"
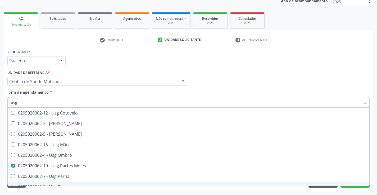
type input "usg"
click at [73, 190] on div "Requerente * Paciente Médico(a) Enfermeiro(a) Paciente Nenhum resultado encontr…" at bounding box center [188, 120] width 369 height 144
checkbox Braço "true"
checkbox Moles "false"
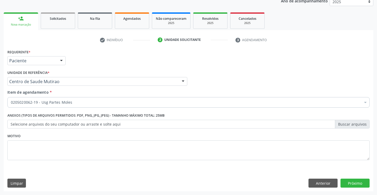
scroll to position [0, 0]
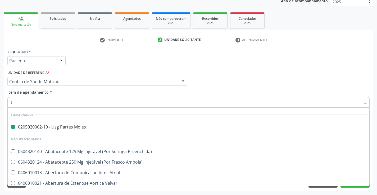
type input "tr"
checkbox Moles "false"
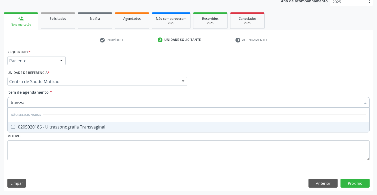
type input "transvag"
click at [86, 127] on div "0205020186 - Ultrassonografia Transvaginal" at bounding box center [188, 127] width 355 height 4
checkbox Transvaginal "true"
click at [82, 138] on div "Requerente * Paciente Médico(a) Enfermeiro(a) Paciente Nenhum resultado encontr…" at bounding box center [188, 108] width 362 height 120
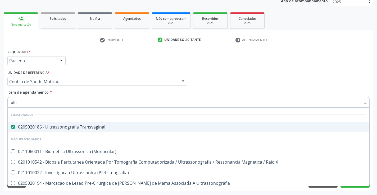
type input "ultra"
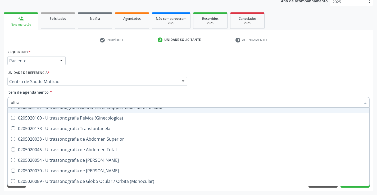
scroll to position [159, 0]
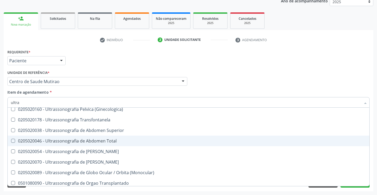
click at [85, 140] on div "0205020046 - Ultrassonografia de Abdomen Total" at bounding box center [188, 141] width 355 height 4
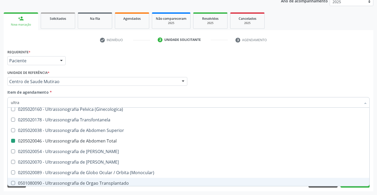
click at [90, 193] on div "Acompanhamento Acompanhe a situação das marcações correntes e finalizadas Relat…" at bounding box center [188, 78] width 377 height 233
checkbox Total "false"
checkbox \(Monocular\) "true"
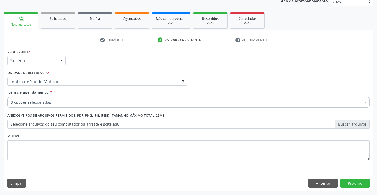
scroll to position [0, 0]
click at [349, 185] on button "Próximo" at bounding box center [354, 183] width 29 height 9
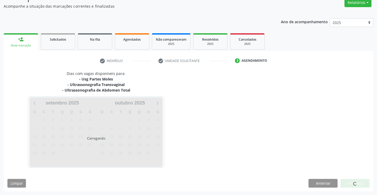
scroll to position [46, 0]
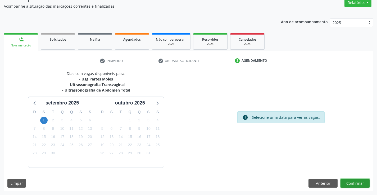
click at [349, 184] on button "Confirmar" at bounding box center [354, 183] width 29 height 9
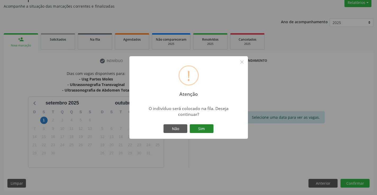
click at [204, 127] on button "Sim" at bounding box center [202, 129] width 24 height 9
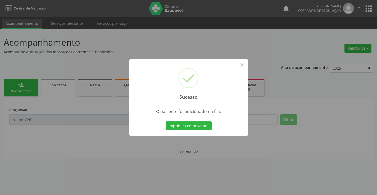
scroll to position [0, 0]
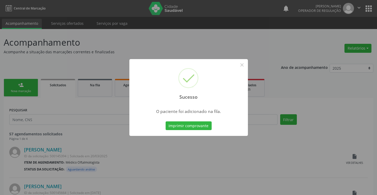
click at [204, 127] on button "Imprimir comprovante" at bounding box center [189, 126] width 46 height 9
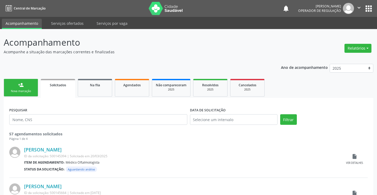
scroll to position [26, 0]
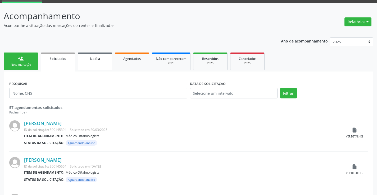
click at [102, 64] on link "Na fila" at bounding box center [95, 62] width 34 height 18
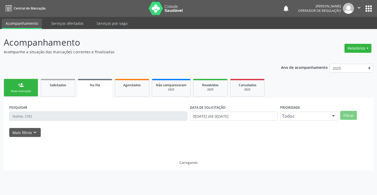
scroll to position [0, 0]
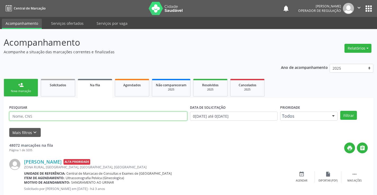
click at [56, 117] on input "text" at bounding box center [98, 116] width 178 height 9
type input "708002891101022"
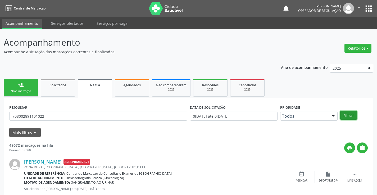
click at [352, 116] on button "Filtrar" at bounding box center [348, 115] width 17 height 9
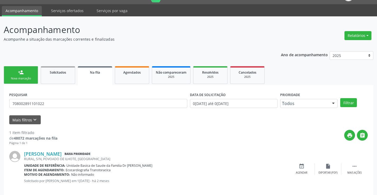
scroll to position [19, 0]
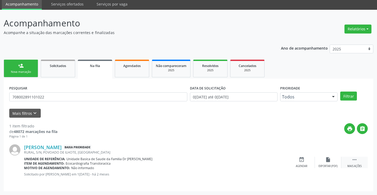
click at [353, 162] on icon "" at bounding box center [354, 160] width 6 height 6
click at [274, 159] on icon "print" at bounding box center [275, 160] width 6 height 6
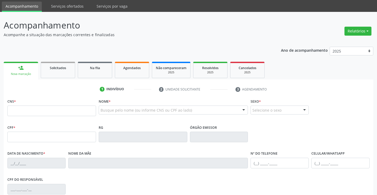
scroll to position [17, 0]
click at [42, 109] on input "text" at bounding box center [51, 111] width 89 height 11
type input "700 1079 4852 1511"
type input "29/06/2022"
type input "(74) 9987-8060"
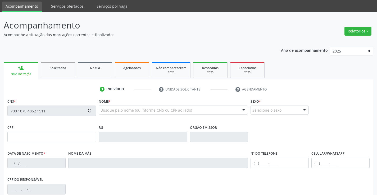
type input "(74) 9987-8060"
type input "129.341.105-16"
type input "S/N"
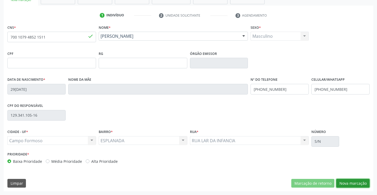
click at [347, 184] on button "Nova marcação" at bounding box center [352, 183] width 33 height 9
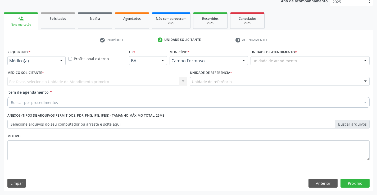
scroll to position [67, 0]
click at [40, 56] on div "Requerente * Médico(a) Médico(a) Enfermeiro(a) Paciente Nenhum resultado encont…" at bounding box center [36, 56] width 58 height 17
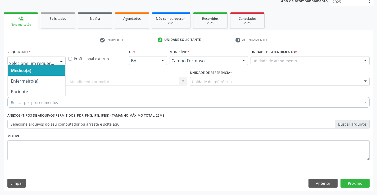
click at [61, 62] on div at bounding box center [61, 61] width 8 height 9
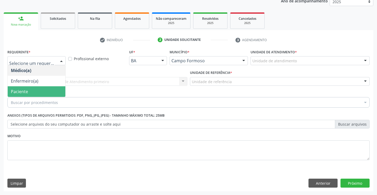
click at [37, 93] on span "Paciente" at bounding box center [37, 91] width 58 height 11
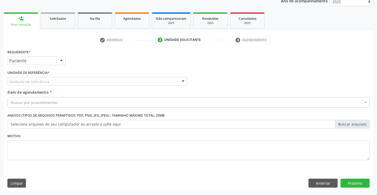
click at [49, 83] on div "Unidade de referência" at bounding box center [97, 81] width 180 height 9
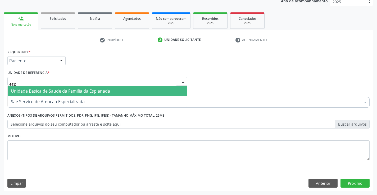
type input "espl"
click at [72, 90] on span "Unidade Basica de Saude da Familia da Esplanada" at bounding box center [60, 91] width 99 height 6
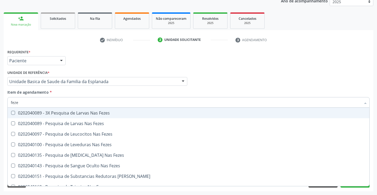
type input "fezes"
click at [78, 111] on div "0202040089 - 3X Pesquisa de Larvas Nas Fezes" at bounding box center [188, 113] width 355 height 4
checkbox Fezes "true"
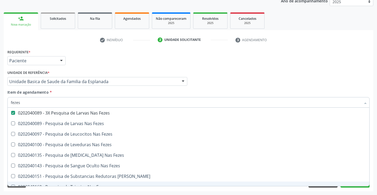
type input "fezes"
click at [104, 193] on div "Acompanhamento Acompanhe a situação das marcações correntes e finalizadas Relat…" at bounding box center [188, 78] width 377 height 233
checkbox Fezes "true"
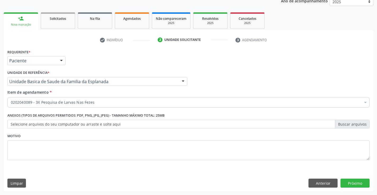
click at [97, 99] on div "0202040089 - 3X Pesquisa de Larvas Nas Fezes" at bounding box center [188, 102] width 362 height 11
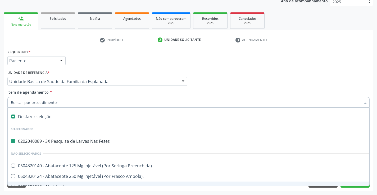
type input "h"
checkbox Fezes "false"
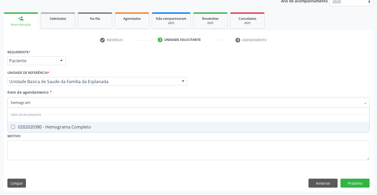
type input "hemograma"
click at [100, 131] on span "0202020380 - Hemograma Completo" at bounding box center [188, 127] width 361 height 11
checkbox Completo "true"
type input "hemograma"
click at [102, 143] on div "Requerente * Paciente Médico(a) Enfermeiro(a) Paciente Nenhum resultado encontr…" at bounding box center [188, 108] width 362 height 120
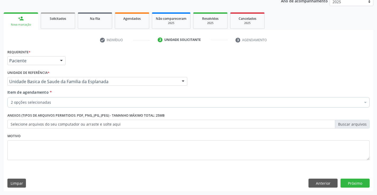
click at [81, 100] on div "2 opções selecionadas" at bounding box center [188, 102] width 362 height 11
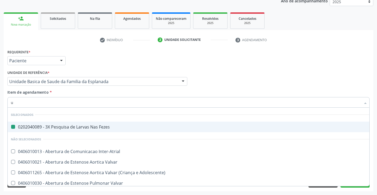
type input "ur"
checkbox Fezes "false"
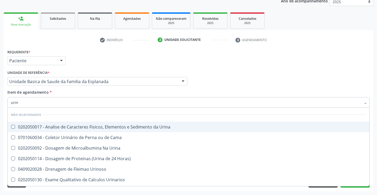
type input "urina"
click at [114, 126] on div "0202050017 - Analise de Caracteres Fisicos, Elementos e Sedimento da Urina" at bounding box center [188, 127] width 355 height 4
checkbox Urina "true"
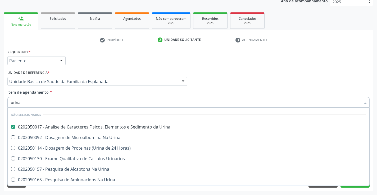
click at [133, 190] on div "Requerente * Paciente Médico(a) Enfermeiro(a) Paciente Nenhum resultado encontr…" at bounding box center [188, 120] width 369 height 144
checkbox Horas\) "true"
checkbox Urina "true"
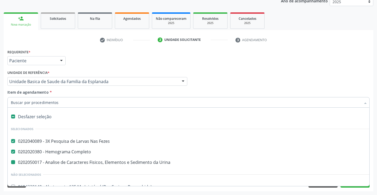
type input "g"
checkbox Urina "false"
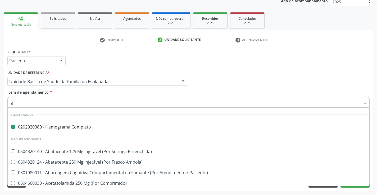
type input "gl"
checkbox Completo "false"
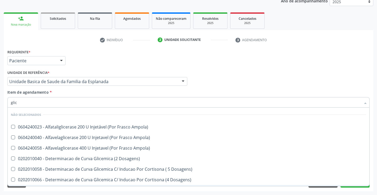
type input "glico"
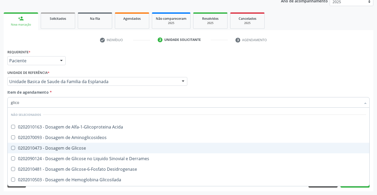
click at [80, 148] on div "0202010473 - Dosagem de Glicose" at bounding box center [188, 148] width 355 height 4
checkbox Glicose "true"
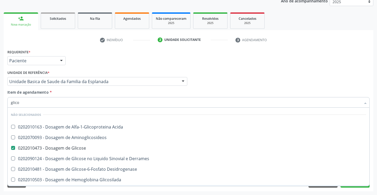
click at [84, 193] on div "Acompanhamento Acompanhe a situação das marcações correntes e finalizadas Relat…" at bounding box center [188, 78] width 377 height 233
checkbox Acida "true"
checkbox Derrames "true"
checkbox Aminoglicosideos "true"
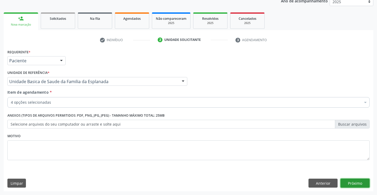
click at [351, 184] on button "Próximo" at bounding box center [354, 183] width 29 height 9
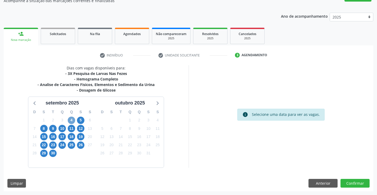
click at [73, 120] on span "4" at bounding box center [71, 120] width 7 height 7
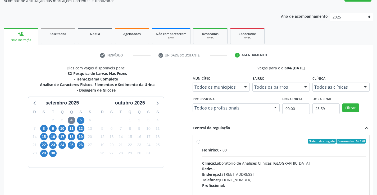
click at [202, 142] on label "Ordem de chegada Consumidos: 16 / 20 Horário: 07:00 Clínica: Laboratorio de Ana…" at bounding box center [284, 179] width 164 height 81
click at [199, 142] on input "Ordem de chegada Consumidos: 16 / 20 Horário: 07:00 Clínica: Laboratorio de Ana…" at bounding box center [198, 141] width 4 height 5
radio input "true"
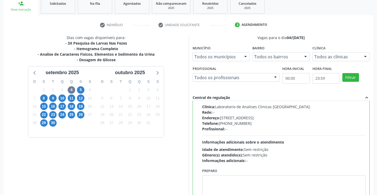
scroll to position [121, 0]
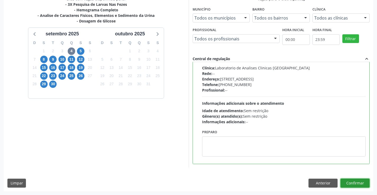
click at [347, 185] on button "Confirmar" at bounding box center [354, 183] width 29 height 9
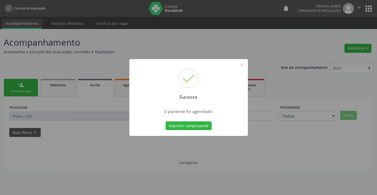
scroll to position [0, 0]
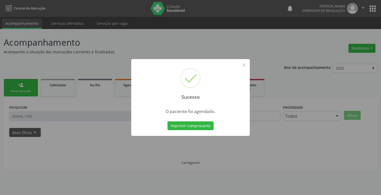
click at [167, 122] on button "Imprimir comprovante" at bounding box center [190, 126] width 46 height 9
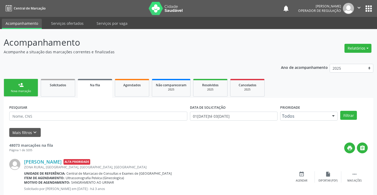
click at [34, 90] on div "Nova marcação" at bounding box center [21, 91] width 26 height 4
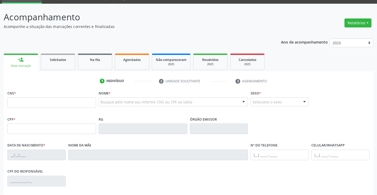
scroll to position [53, 0]
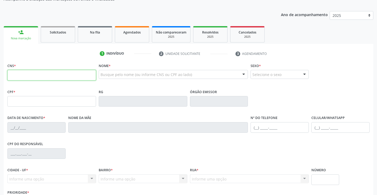
click at [34, 75] on input "text" at bounding box center [51, 75] width 89 height 11
type input "708 9057 3924 7413"
type input "20/09/1964"
type input "(74) 98852-1546"
type input "SN"
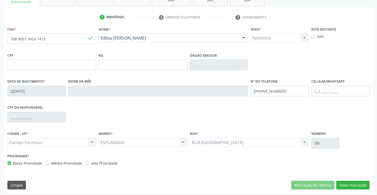
scroll to position [91, 0]
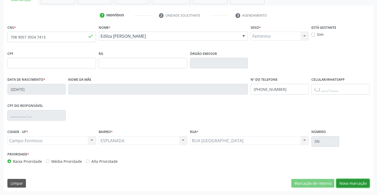
click at [352, 183] on button "Nova marcação" at bounding box center [352, 183] width 33 height 9
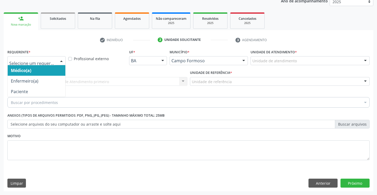
click at [62, 60] on div at bounding box center [61, 61] width 8 height 9
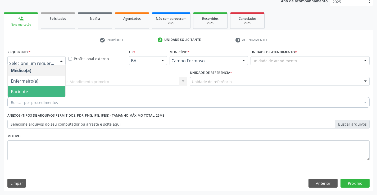
click at [34, 91] on span "Paciente" at bounding box center [37, 91] width 58 height 11
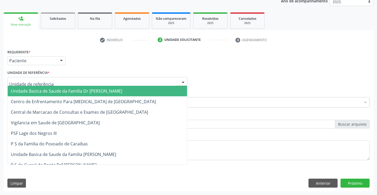
click at [61, 80] on div at bounding box center [97, 81] width 180 height 9
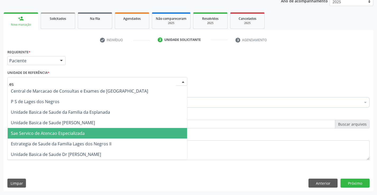
type input "esp"
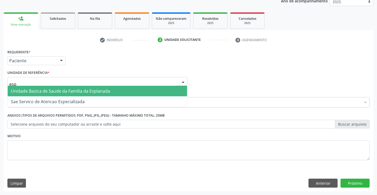
click at [92, 89] on span "Unidade Basica de Saude da Familia da Esplanada" at bounding box center [60, 91] width 99 height 6
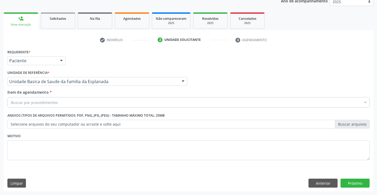
click at [76, 103] on div "Buscar por procedimentos" at bounding box center [188, 102] width 362 height 11
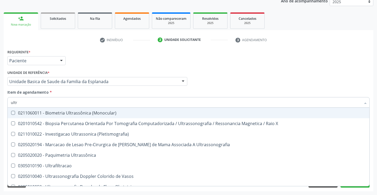
type input "ultra"
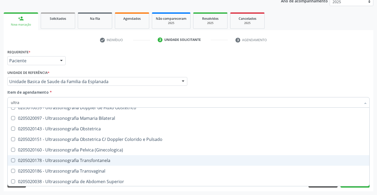
scroll to position [106, 0]
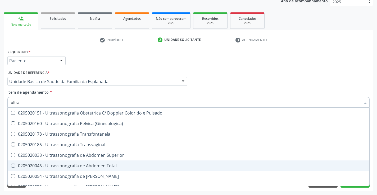
click at [114, 165] on div "0205020046 - Ultrassonografia de Abdomen Total" at bounding box center [188, 166] width 355 height 4
checkbox Total "true"
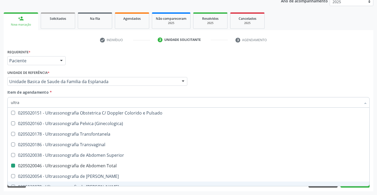
click at [132, 191] on div "Requerente * Paciente Médico(a) Enfermeiro(a) Paciente Nenhum resultado encontr…" at bounding box center [188, 120] width 369 height 144
checkbox X "true"
checkbox Total "false"
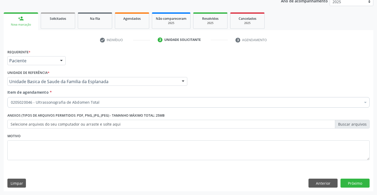
scroll to position [0, 0]
click at [315, 184] on button "Anterior" at bounding box center [322, 183] width 29 height 9
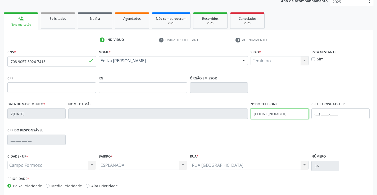
click at [285, 114] on input "(74) 98852-1546" at bounding box center [279, 114] width 58 height 11
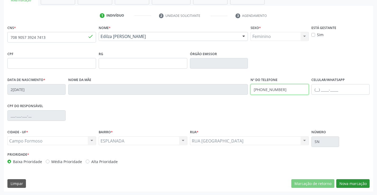
scroll to position [91, 0]
type input "(74) 98816-0962"
click at [352, 181] on button "Nova marcação" at bounding box center [352, 183] width 33 height 9
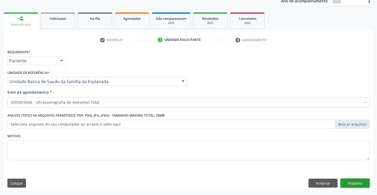
click at [358, 184] on button "Próximo" at bounding box center [354, 183] width 29 height 9
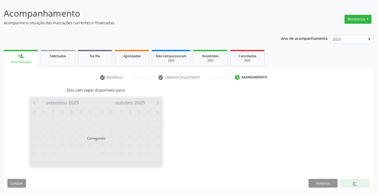
scroll to position [29, 0]
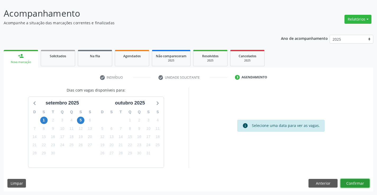
click at [356, 182] on button "Confirmar" at bounding box center [354, 183] width 29 height 9
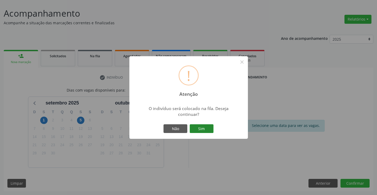
click at [202, 131] on button "Sim" at bounding box center [202, 129] width 24 height 9
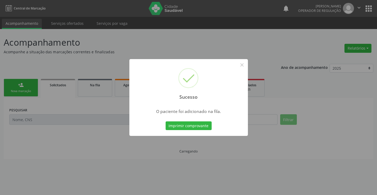
scroll to position [0, 0]
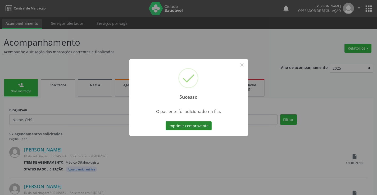
click at [202, 127] on button "Imprimir comprovante" at bounding box center [189, 126] width 46 height 9
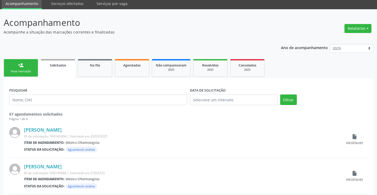
scroll to position [53, 0]
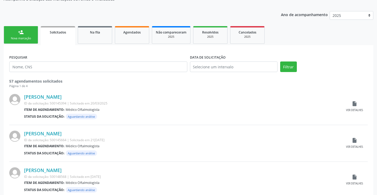
click at [29, 40] on div "Nova marcação" at bounding box center [21, 38] width 26 height 4
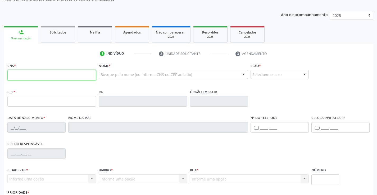
click at [32, 77] on input "text" at bounding box center [51, 75] width 89 height 11
type input "704 1026 9967 9050"
type input "032.467.365-53"
type input "01/03/2024"
type input "(74) 99193-2135"
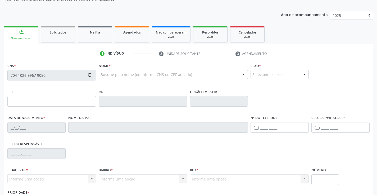
type input "(74) 99193-2135"
type input "032.467.365-53"
type input "SN"
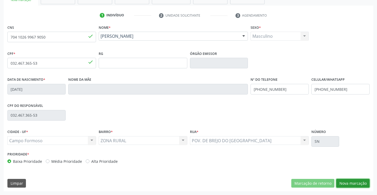
click at [349, 182] on button "Nova marcação" at bounding box center [352, 183] width 33 height 9
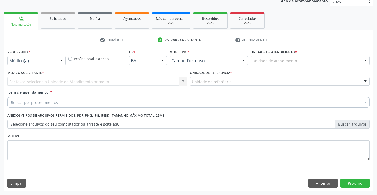
click at [56, 60] on div "Médico(a)" at bounding box center [36, 60] width 58 height 9
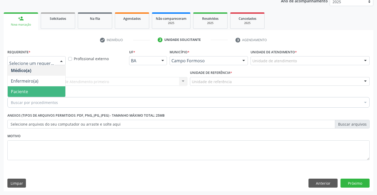
drag, startPoint x: 46, startPoint y: 95, endPoint x: 46, endPoint y: 82, distance: 12.7
click at [46, 94] on span "Paciente" at bounding box center [37, 91] width 58 height 11
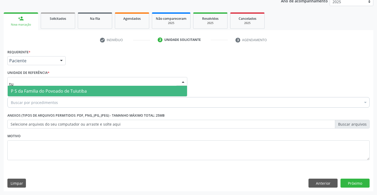
type input "tui"
click at [51, 89] on span "P S da Familia do Povoado de Tuiutiba" at bounding box center [49, 91] width 76 height 6
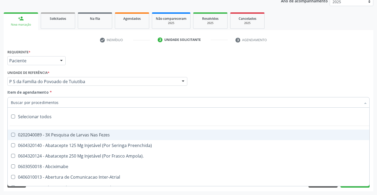
click at [74, 105] on input "Item de agendamento *" at bounding box center [186, 102] width 350 height 11
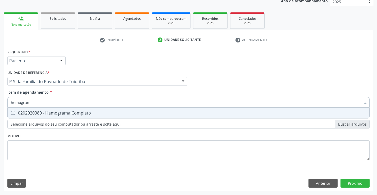
type input "hemograma"
drag, startPoint x: 80, startPoint y: 113, endPoint x: 70, endPoint y: 128, distance: 17.9
click at [77, 118] on span "0202020380 - Hemograma Completo" at bounding box center [188, 113] width 361 height 11
checkbox Completo "true"
type input "hemograma"
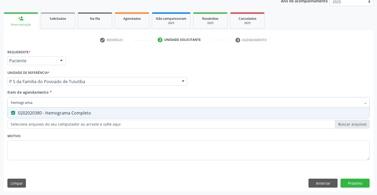
click at [68, 137] on div "Requerente * Paciente Médico(a) Enfermeiro(a) Paciente Nenhum resultado encontr…" at bounding box center [188, 108] width 362 height 120
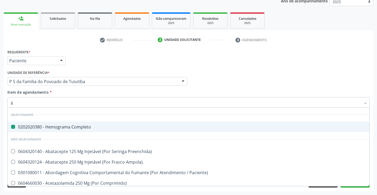
type input "ga"
checkbox Completo "false"
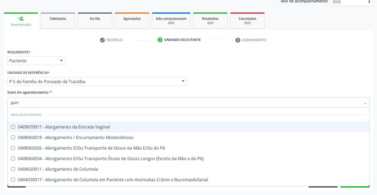
type input "gama"
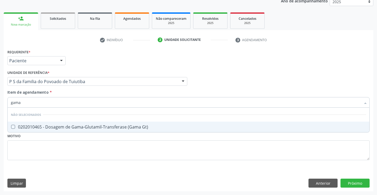
click at [87, 130] on span "0202010465 - Dosagem de Gama-Glutamil-Transferase (Gama Gt)" at bounding box center [188, 127] width 361 height 11
checkbox Gt\) "true"
click at [68, 145] on div "Requerente * Paciente Médico(a) Enfermeiro(a) Paciente Nenhum resultado encontr…" at bounding box center [188, 108] width 362 height 120
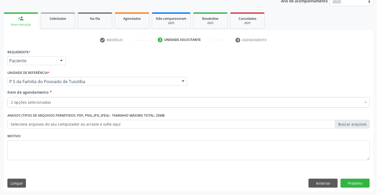
click at [54, 106] on div "2 opções selecionadas" at bounding box center [188, 102] width 362 height 11
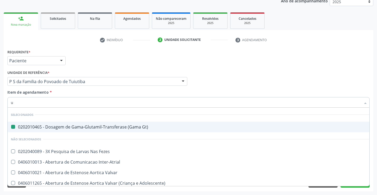
type input "ur"
checkbox Gt\) "false"
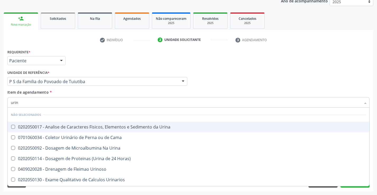
type input "urina"
click at [59, 126] on div "0202050017 - Analise de Caracteres Fisicos, Elementos e Sedimento da Urina" at bounding box center [188, 127] width 355 height 4
checkbox Urina "true"
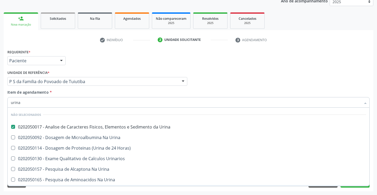
click at [67, 189] on div "Requerente * Paciente Médico(a) Enfermeiro(a) Paciente Nenhum resultado encontr…" at bounding box center [188, 120] width 369 height 144
checkbox Horas\) "true"
checkbox Urina "true"
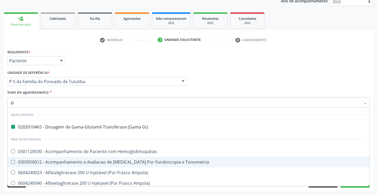
type input "gli"
checkbox Gt\) "false"
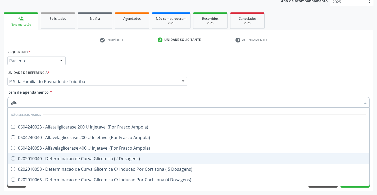
type input "glico"
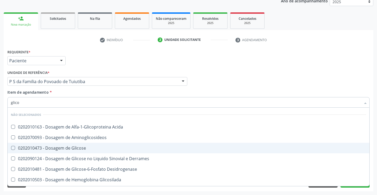
click at [58, 148] on div "0202010473 - Dosagem de Glicose" at bounding box center [188, 148] width 355 height 4
checkbox Glicose "true"
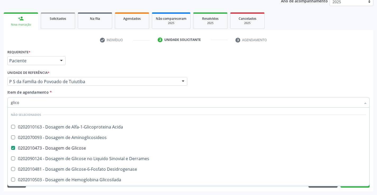
click at [57, 192] on div "Acompanhamento Acompanhe a situação das marcações correntes e finalizadas Relat…" at bounding box center [188, 78] width 377 height 233
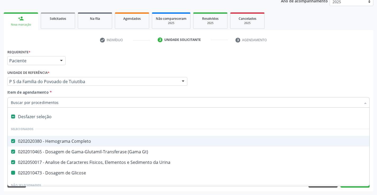
type input "f"
checkbox Glicose "false"
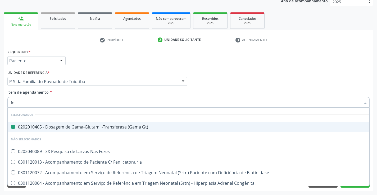
type input "fez"
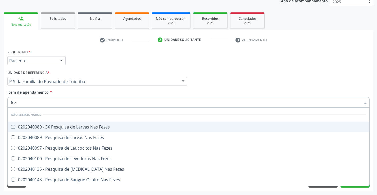
click at [62, 126] on div "0202040089 - 3X Pesquisa de Larvas Nas Fezes" at bounding box center [188, 127] width 355 height 4
checkbox Fezes "true"
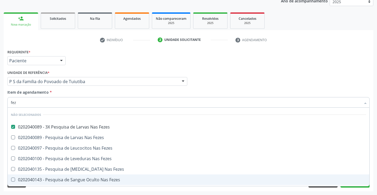
click at [80, 191] on div "Requerente * Paciente Médico(a) Enfermeiro(a) Paciente Nenhum resultado encontr…" at bounding box center [188, 120] width 369 height 144
checkbox Fezes "true"
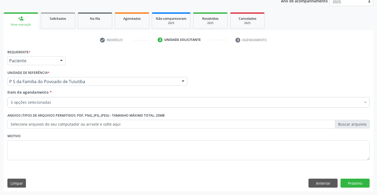
scroll to position [0, 0]
click at [356, 184] on button "Próximo" at bounding box center [354, 183] width 29 height 9
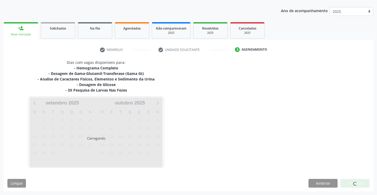
scroll to position [57, 0]
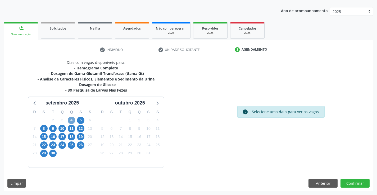
click at [72, 120] on span "4" at bounding box center [71, 120] width 7 height 7
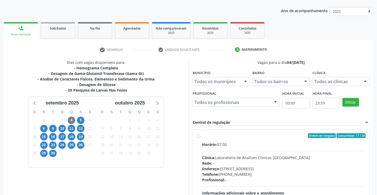
click at [196, 136] on div "Ordem de chegada Consumidos: 17 / 20 Horário: 07:00 Clínica: Laboratorio de Ana…" at bounding box center [281, 174] width 177 height 89
radio input "true"
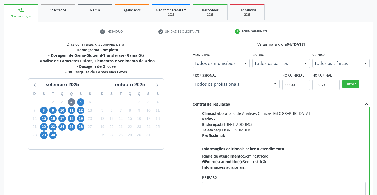
scroll to position [121, 0]
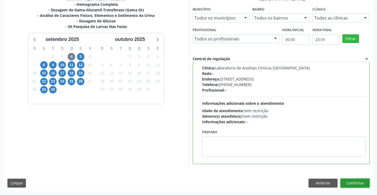
click at [353, 182] on button "Confirmar" at bounding box center [354, 183] width 29 height 9
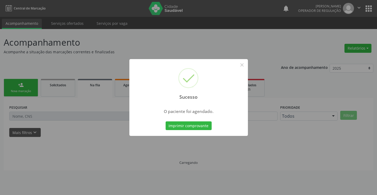
scroll to position [0, 0]
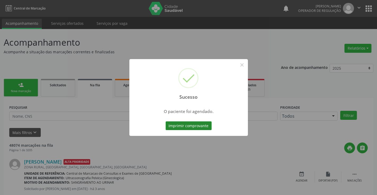
click at [204, 127] on button "Imprimir comprovante" at bounding box center [189, 126] width 46 height 9
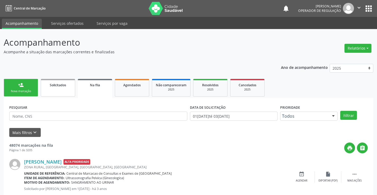
click at [58, 91] on link "Solicitados" at bounding box center [58, 88] width 34 height 18
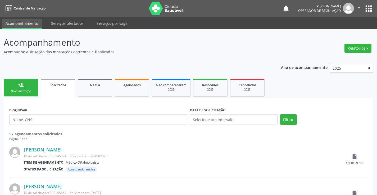
click at [32, 91] on div "Nova marcação" at bounding box center [21, 91] width 26 height 4
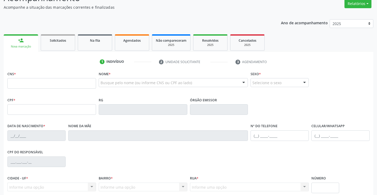
scroll to position [53, 0]
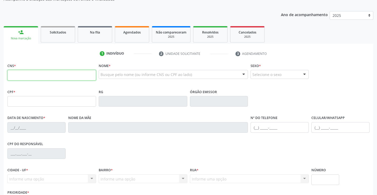
click at [30, 74] on input "text" at bounding box center [51, 75] width 89 height 11
type input "700 6094 8957 2267"
type input "1168791146"
type input "SSPBA"
type input "0[DATE]"
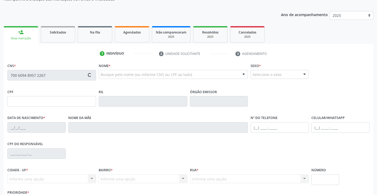
type input "[PHONE_NUMBER]"
type input "014.636.435-00"
type input "S/N"
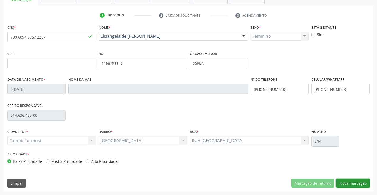
click at [352, 185] on button "Nova marcação" at bounding box center [352, 183] width 33 height 9
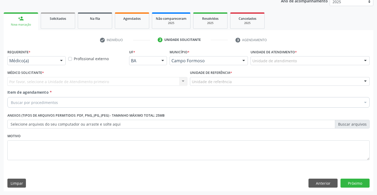
scroll to position [67, 0]
click at [61, 59] on div at bounding box center [61, 61] width 8 height 9
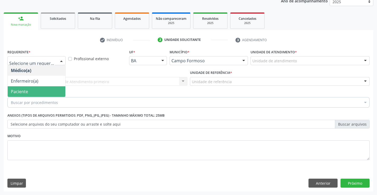
click at [36, 90] on span "Paciente" at bounding box center [37, 91] width 58 height 11
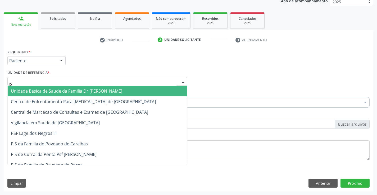
type input "po"
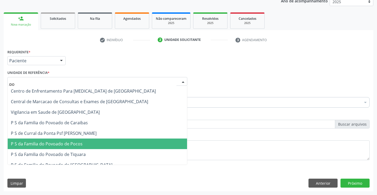
click at [62, 145] on span "P S da Familia do Povoado de Pocos" at bounding box center [47, 144] width 72 height 6
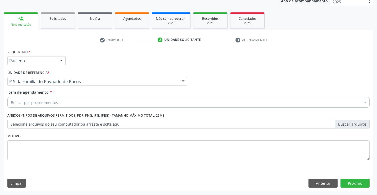
click at [61, 106] on div "Buscar por procedimentos" at bounding box center [188, 102] width 362 height 11
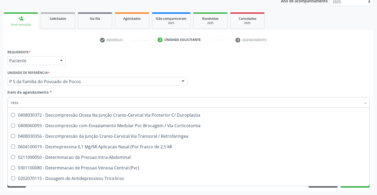
scroll to position [185, 0]
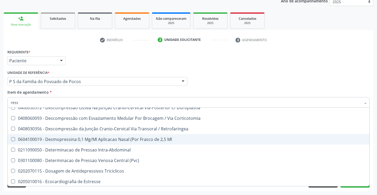
type input "resso"
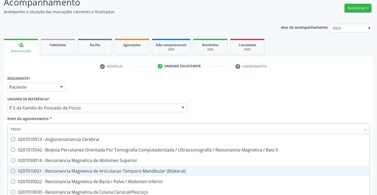
scroll to position [26, 0]
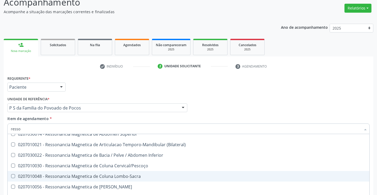
click at [109, 176] on div "0207010048 - Ressonancia Magnetica de Coluna Lombo-Sacra" at bounding box center [188, 177] width 355 height 4
checkbox Lombo-Sacra "true"
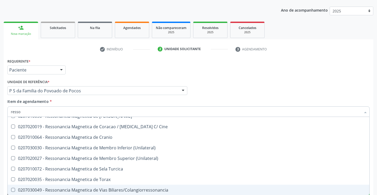
scroll to position [67, 0]
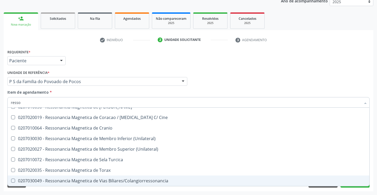
click at [134, 190] on div "Requerente * Paciente Médico(a) Enfermeiro(a) Paciente Nenhum resultado encontr…" at bounding box center [188, 120] width 369 height 144
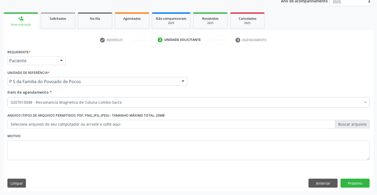
scroll to position [0, 0]
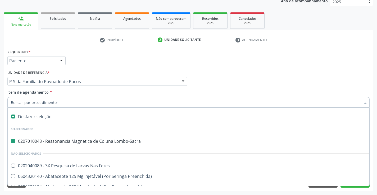
type input "p"
checkbox Lombo-Sacra "false"
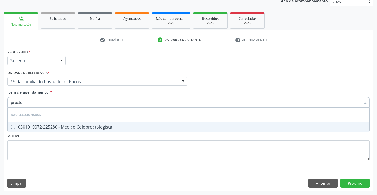
type input "proctolo"
click at [116, 126] on div "0301010072-225280 - Médico Coloproctologista" at bounding box center [188, 127] width 355 height 4
checkbox Coloproctologista "true"
type input "proctolo"
click at [123, 138] on div "Requerente * Paciente Médico(a) Enfermeiro(a) Paciente Nenhum resultado encontr…" at bounding box center [188, 108] width 362 height 120
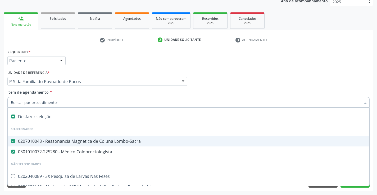
click at [66, 103] on input "Item de agendamento *" at bounding box center [186, 102] width 350 height 11
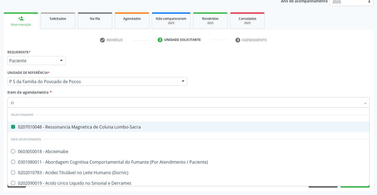
type input "cir"
checkbox Lombo-Sacra "false"
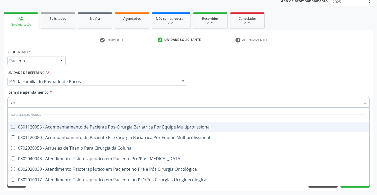
type input "cirurgião"
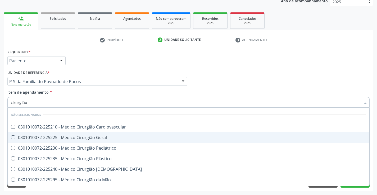
click at [103, 136] on div "0301010072-225225 - Médico Cirurgião Geral" at bounding box center [188, 138] width 355 height 4
checkbox Geral "true"
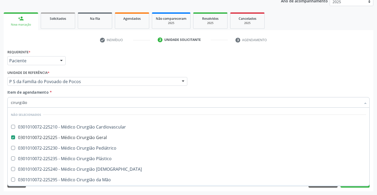
click at [117, 193] on div "Acompanhamento Acompanhe a situação das marcações correntes e finalizadas Relat…" at bounding box center [188, 78] width 377 height 233
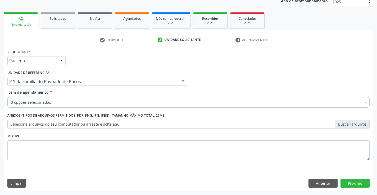
checkbox Lombo-Sacra "true"
checkbox Geral "true"
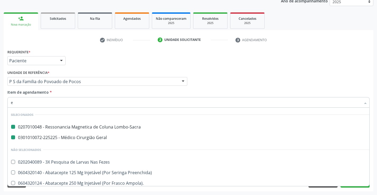
type input "el"
checkbox Lombo-Sacra "false"
checkbox Geral "false"
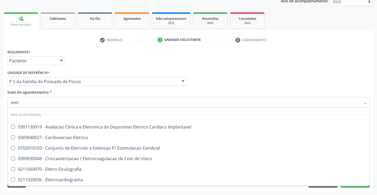
type input "eletro"
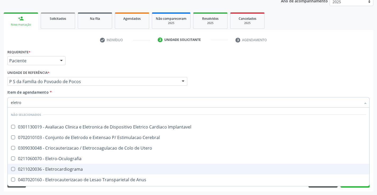
click at [49, 169] on div "0211020036 - Eletrocardiograma" at bounding box center [188, 169] width 355 height 4
checkbox Eletrocardiograma "true"
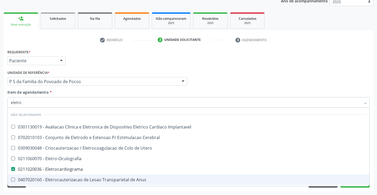
click at [73, 191] on div "Requerente * Paciente Médico(a) Enfermeiro(a) Paciente Nenhum resultado encontr…" at bounding box center [188, 120] width 369 height 144
checkbox Implantavel "true"
checkbox Cerebral "true"
checkbox Eletro-Oculografia "true"
checkbox Utero "true"
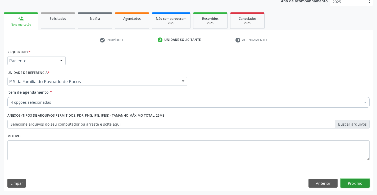
click at [345, 181] on button "Próximo" at bounding box center [354, 183] width 29 height 9
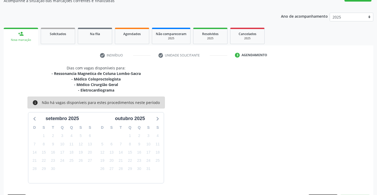
scroll to position [67, 0]
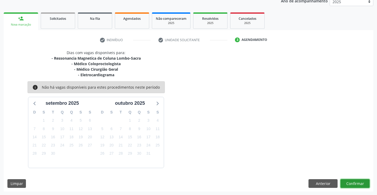
click at [351, 184] on button "Confirmar" at bounding box center [354, 184] width 29 height 9
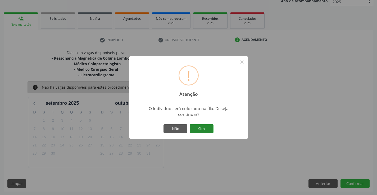
click at [198, 126] on button "Sim" at bounding box center [202, 129] width 24 height 9
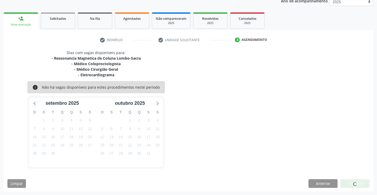
scroll to position [0, 0]
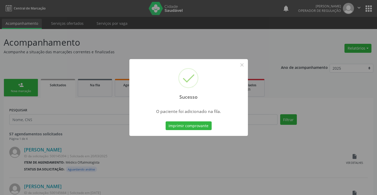
click at [198, 126] on button "Imprimir comprovante" at bounding box center [189, 126] width 46 height 9
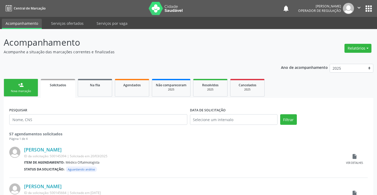
click at [32, 91] on div "Nova marcação" at bounding box center [21, 91] width 26 height 4
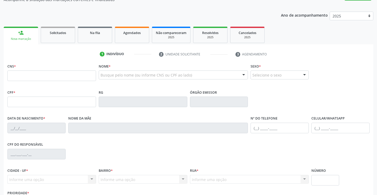
scroll to position [53, 0]
click at [33, 76] on input "text" at bounding box center [51, 75] width 89 height 11
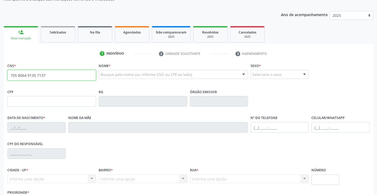
type input "705 8064 9135 7137"
type input "0739385640"
type input "02[DATE]"
type input "[PHONE_NUMBER]"
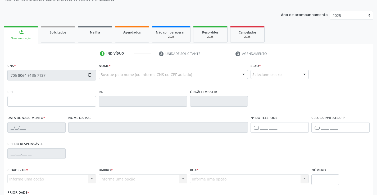
type input "005.396.175-71"
type input "S/N"
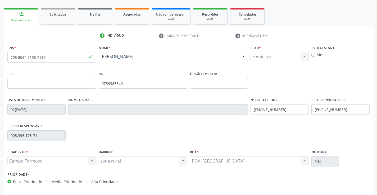
scroll to position [91, 0]
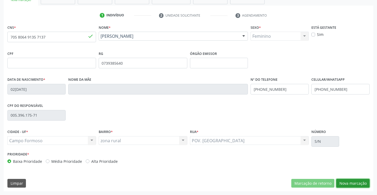
click at [351, 180] on button "Nova marcação" at bounding box center [352, 183] width 33 height 9
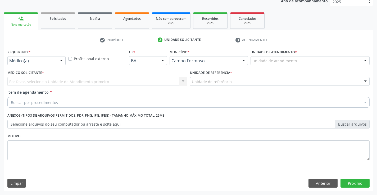
scroll to position [67, 0]
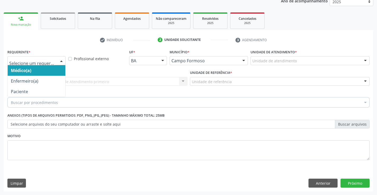
drag, startPoint x: 59, startPoint y: 58, endPoint x: 49, endPoint y: 72, distance: 16.8
click at [59, 59] on div at bounding box center [61, 61] width 8 height 9
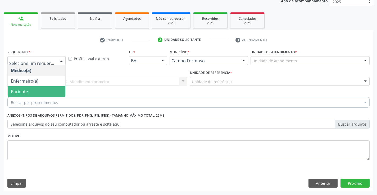
click at [41, 92] on span "Paciente" at bounding box center [37, 91] width 58 height 11
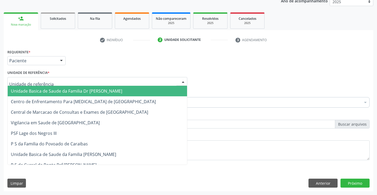
click at [51, 84] on div at bounding box center [97, 81] width 180 height 9
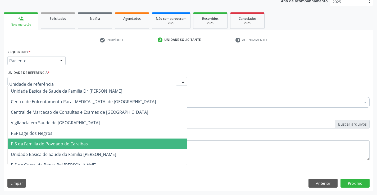
click at [66, 143] on span "P S da Familia do Povoado de Caraibas" at bounding box center [49, 144] width 77 height 6
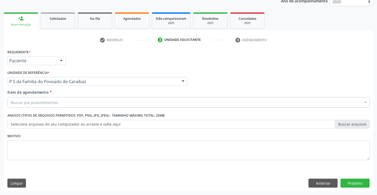
click at [67, 102] on div "Buscar por procedimentos" at bounding box center [188, 102] width 362 height 11
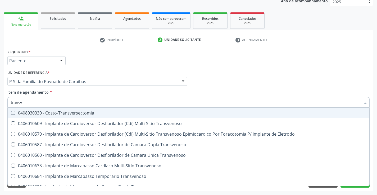
type input "transva"
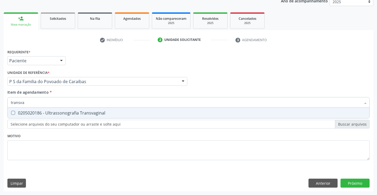
drag, startPoint x: 116, startPoint y: 108, endPoint x: 116, endPoint y: 112, distance: 4.8
click at [116, 106] on div "transva Selecionar todos 0205020186 - Ultrassonografia Transvaginal Nenhum resu…" at bounding box center [188, 101] width 362 height 9
click at [115, 113] on div "0205020186 - Ultrassonografia Transvaginal" at bounding box center [188, 113] width 355 height 4
checkbox Transvaginal "true"
click at [113, 143] on div "Requerente * Paciente Médico(a) Enfermeiro(a) Paciente Nenhum resultado encontr…" at bounding box center [188, 108] width 362 height 120
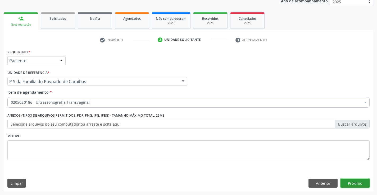
click at [356, 184] on button "Próximo" at bounding box center [354, 183] width 29 height 9
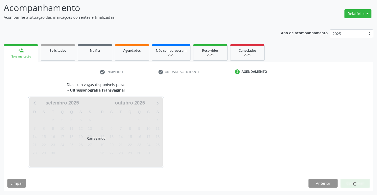
scroll to position [35, 0]
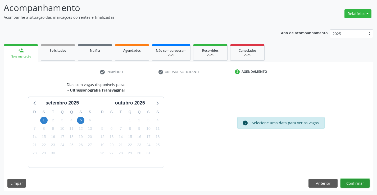
click at [356, 184] on button "Confirmar" at bounding box center [354, 183] width 29 height 9
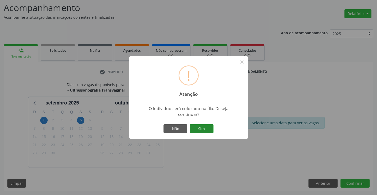
click at [201, 129] on button "Sim" at bounding box center [202, 129] width 24 height 9
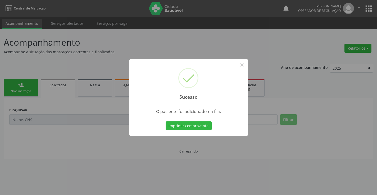
scroll to position [0, 0]
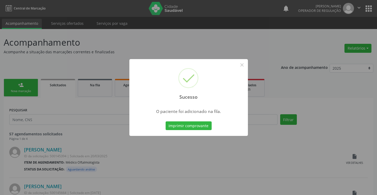
click at [201, 129] on button "Imprimir comprovante" at bounding box center [189, 126] width 46 height 9
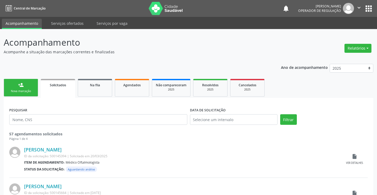
click at [33, 90] on div "Nova marcação" at bounding box center [21, 91] width 26 height 4
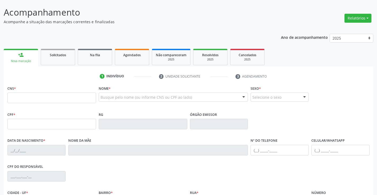
scroll to position [53, 0]
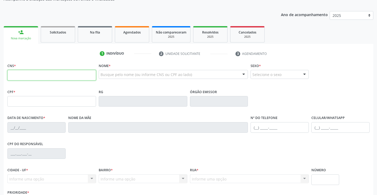
click at [35, 74] on input "text" at bounding box center [51, 75] width 89 height 11
type input "707 6022 3538 7698"
type input "101.534.575-11"
type input "2[DATE]"
type input "[PERSON_NAME]"
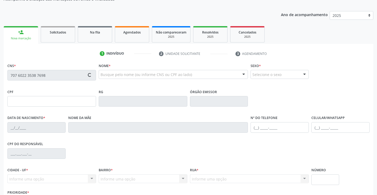
type input "[PHONE_NUMBER]"
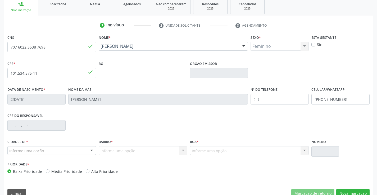
scroll to position [91, 0]
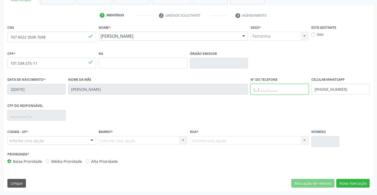
click at [258, 89] on input "text" at bounding box center [279, 89] width 58 height 11
type input "[PHONE_NUMBER]"
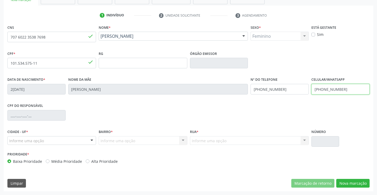
click at [345, 91] on input "[PHONE_NUMBER]" at bounding box center [340, 89] width 58 height 11
type input "("
type input "[PHONE_NUMBER]"
click at [283, 90] on input "[PHONE_NUMBER]" at bounding box center [279, 89] width 58 height 11
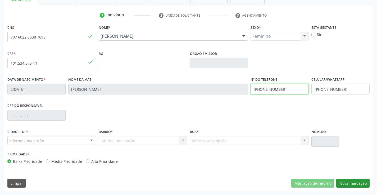
type input "[PHONE_NUMBER]"
click at [357, 182] on button "Nova marcação" at bounding box center [352, 183] width 33 height 9
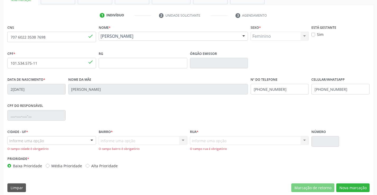
click at [74, 141] on div "Informe uma opção" at bounding box center [51, 140] width 89 height 9
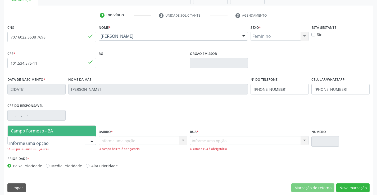
click at [74, 131] on span "Campo Formoso - BA" at bounding box center [52, 131] width 88 height 11
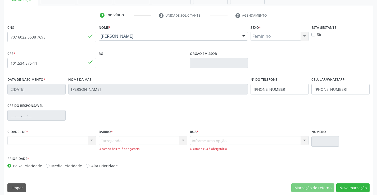
click at [158, 141] on div "Carregando... Nenhum resultado encontrado para: " " Nenhuma opção encontrada. D…" at bounding box center [143, 143] width 89 height 15
click at [242, 140] on div "Informe uma opção Nenhum resultado encontrado para: " " Nenhuma opção encontrad…" at bounding box center [249, 143] width 119 height 15
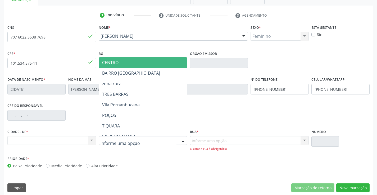
click at [184, 140] on div at bounding box center [183, 141] width 8 height 9
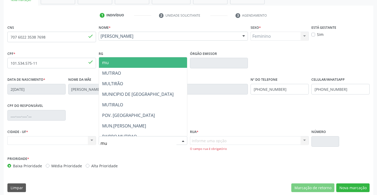
type input "mut"
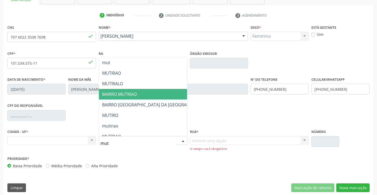
click at [129, 95] on span "BAIRRO MUTIRAO" at bounding box center [119, 94] width 35 height 6
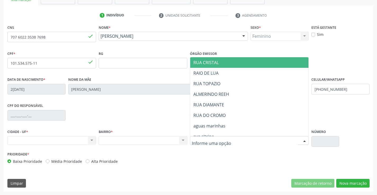
click at [303, 140] on div at bounding box center [304, 141] width 8 height 9
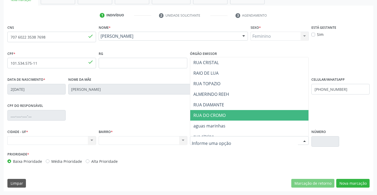
click at [232, 115] on span "RUA DO CROMO" at bounding box center [249, 115] width 118 height 11
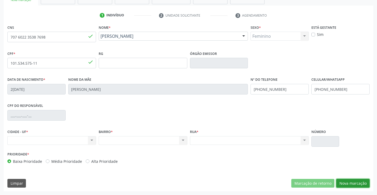
click at [350, 183] on button "Nova marcação" at bounding box center [352, 183] width 33 height 9
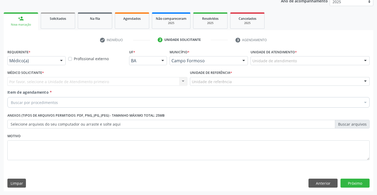
click at [61, 61] on div at bounding box center [61, 61] width 8 height 9
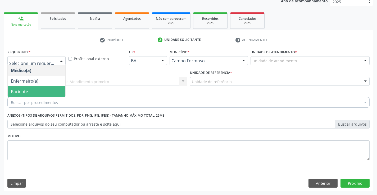
drag, startPoint x: 43, startPoint y: 94, endPoint x: 54, endPoint y: 78, distance: 19.4
click at [45, 92] on span "Paciente" at bounding box center [37, 91] width 58 height 11
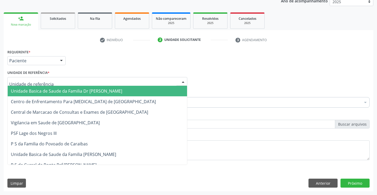
click at [54, 81] on div at bounding box center [97, 81] width 180 height 9
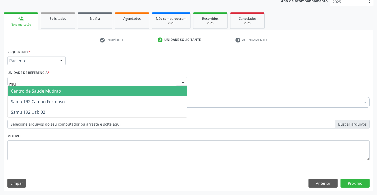
type input "mut"
click at [55, 91] on span "Centro de Saude Mutirao" at bounding box center [36, 91] width 50 height 6
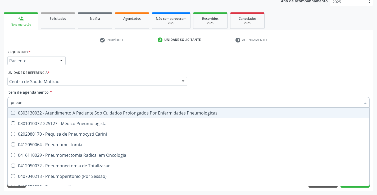
type input "pneumo"
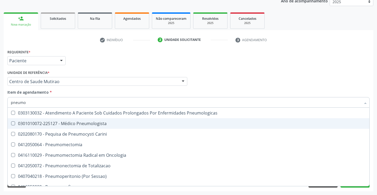
click at [96, 123] on div "0301010072-225127 - Médico Pneumologista" at bounding box center [188, 124] width 355 height 4
checkbox Pneumologista "true"
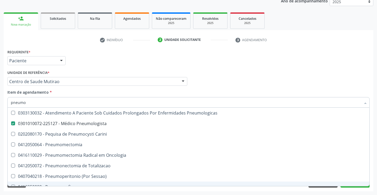
click at [152, 192] on div "Acompanhamento Acompanhe a situação das marcações correntes e finalizadas Relat…" at bounding box center [188, 78] width 377 height 233
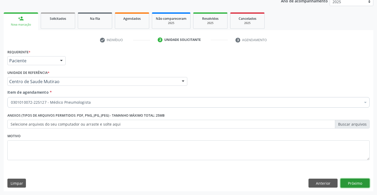
click at [354, 185] on button "Próximo" at bounding box center [354, 183] width 29 height 9
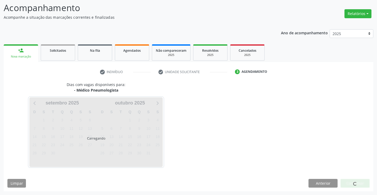
scroll to position [50, 0]
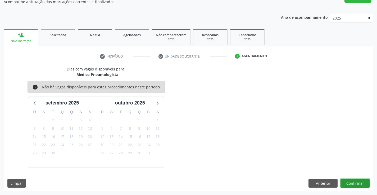
click at [354, 185] on button "Confirmar" at bounding box center [354, 183] width 29 height 9
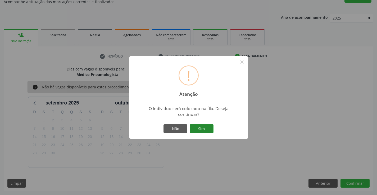
click at [204, 129] on button "Sim" at bounding box center [202, 129] width 24 height 9
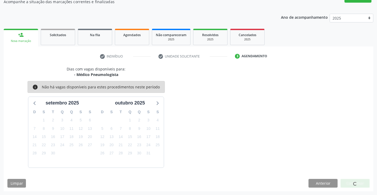
scroll to position [0, 0]
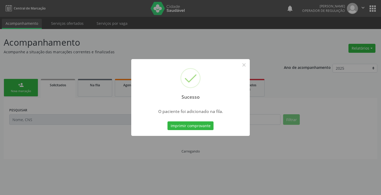
click at [167, 122] on button "Imprimir comprovante" at bounding box center [190, 126] width 46 height 9
